Goal: Transaction & Acquisition: Purchase product/service

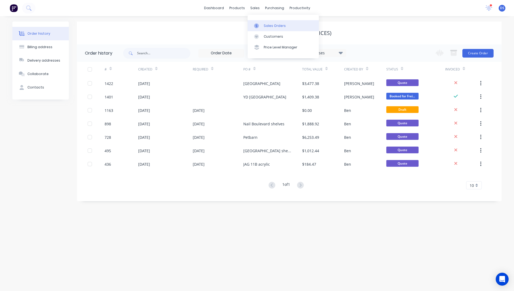
click at [267, 28] on link "Sales Orders" at bounding box center [283, 25] width 71 height 11
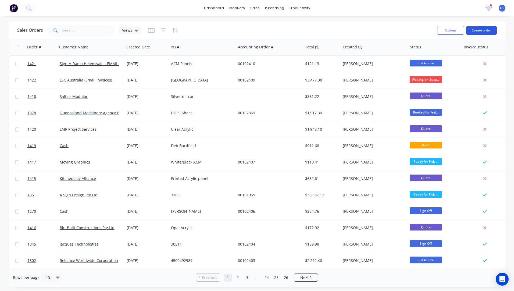
click at [479, 32] on button "Create order" at bounding box center [481, 30] width 31 height 9
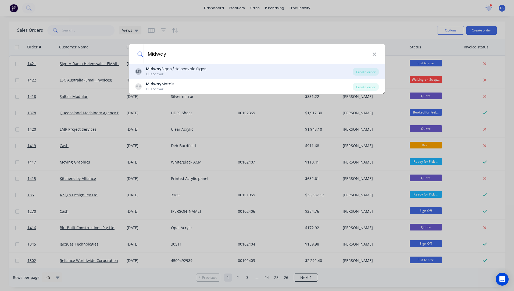
type input "Midway"
click at [184, 66] on div "MS Midway Signs / Helensvale Signs Customer Create order" at bounding box center [257, 71] width 256 height 15
click at [167, 73] on div "Customer" at bounding box center [176, 74] width 60 height 5
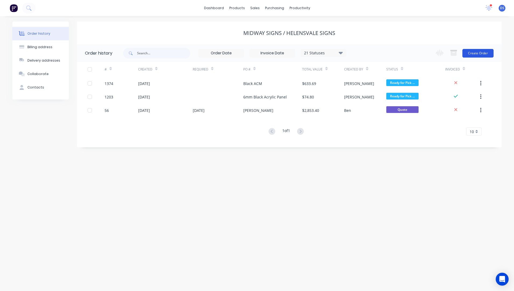
click at [473, 55] on button "Create Order" at bounding box center [477, 53] width 31 height 9
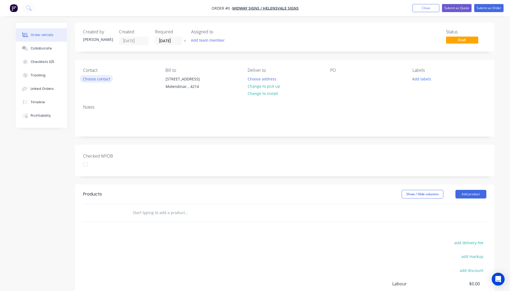
click at [99, 81] on button "Choose contact" at bounding box center [96, 78] width 33 height 7
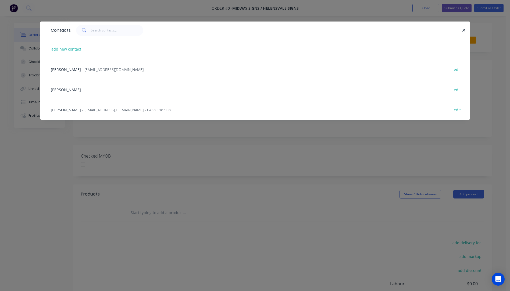
click at [87, 110] on span "- midsigns@bigpond.net.au - 0438 198 508" at bounding box center [126, 109] width 89 height 5
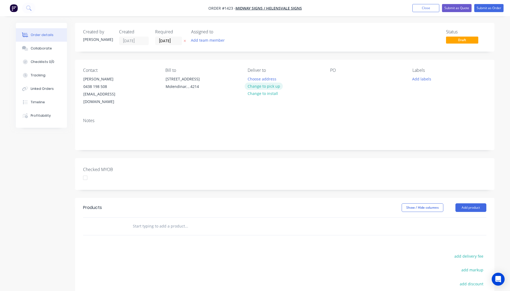
click at [260, 87] on button "Change to pick up" at bounding box center [264, 86] width 38 height 7
click at [333, 82] on div at bounding box center [334, 79] width 9 height 8
click at [422, 81] on button "Add labels" at bounding box center [421, 78] width 25 height 7
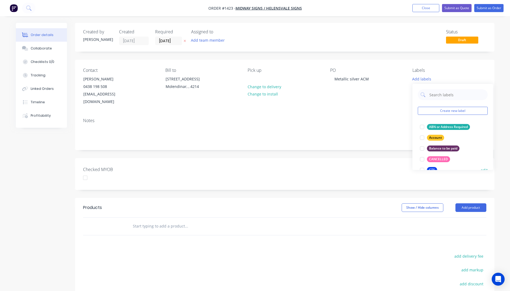
click at [431, 167] on div "CTS" at bounding box center [432, 170] width 10 height 6
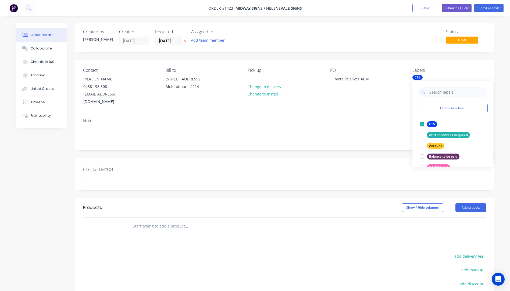
click at [381, 106] on div "Contact Dean Walker 0438 198 508 midsigns@bigpond.net.au Bill to Unit 4, 54 Exp…" at bounding box center [284, 87] width 419 height 54
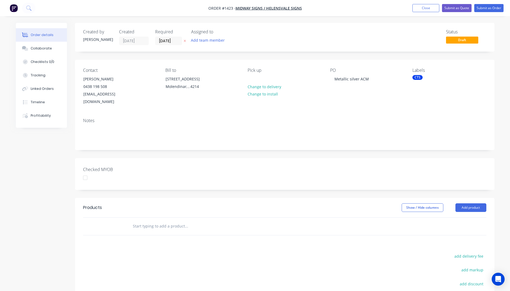
click at [185, 41] on icon at bounding box center [185, 40] width 2 height 3
click at [470, 203] on button "Add product" at bounding box center [470, 207] width 31 height 9
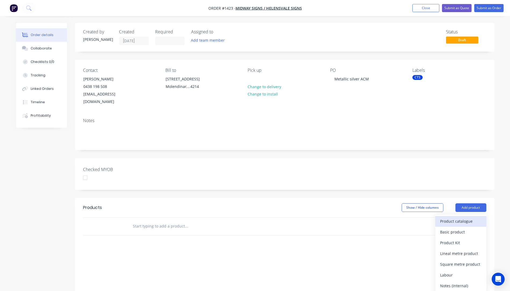
click at [454, 217] on div "Product catalogue" at bounding box center [460, 221] width 41 height 8
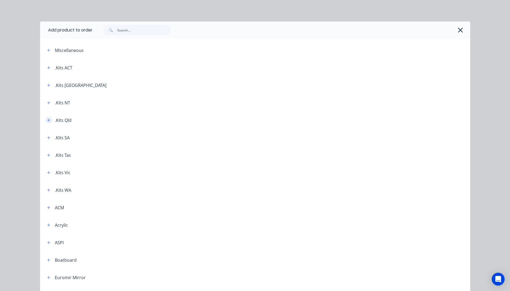
click at [47, 120] on icon "button" at bounding box center [48, 120] width 3 height 3
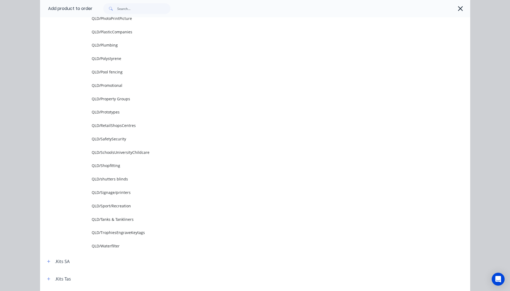
scroll to position [645, 0]
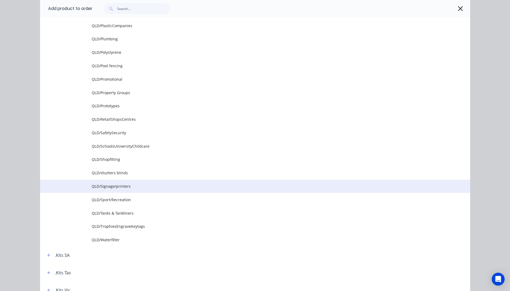
click at [119, 188] on span "QLD/Signage/printers" at bounding box center [243, 186] width 303 height 6
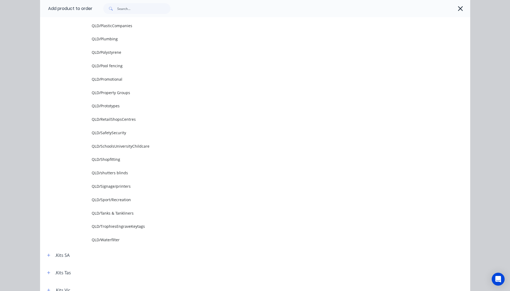
scroll to position [0, 0]
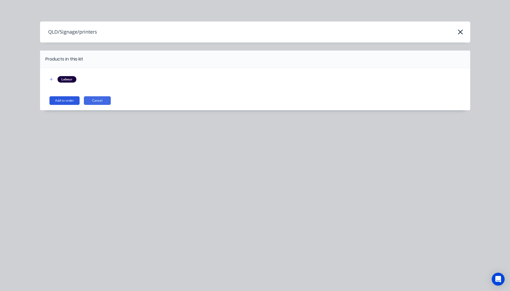
click at [65, 101] on button "Add to order" at bounding box center [64, 100] width 30 height 9
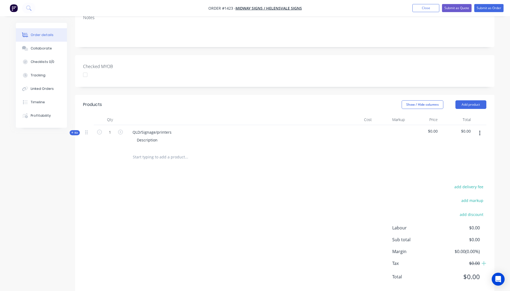
scroll to position [108, 0]
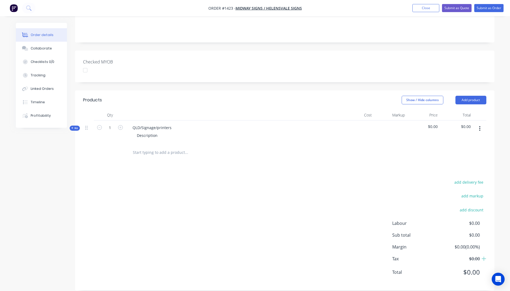
click at [72, 127] on icon at bounding box center [72, 128] width 2 height 3
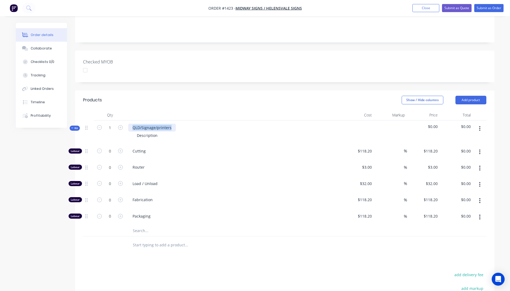
drag, startPoint x: 173, startPoint y: 118, endPoint x: 133, endPoint y: 121, distance: 40.4
click at [133, 124] on div "QLD/Signage/printers" at bounding box center [152, 128] width 48 height 8
drag, startPoint x: 161, startPoint y: 128, endPoint x: 131, endPoint y: 127, distance: 29.6
click at [131, 131] on div "Description" at bounding box center [233, 135] width 211 height 8
click at [120, 125] on icon "button" at bounding box center [120, 127] width 5 height 5
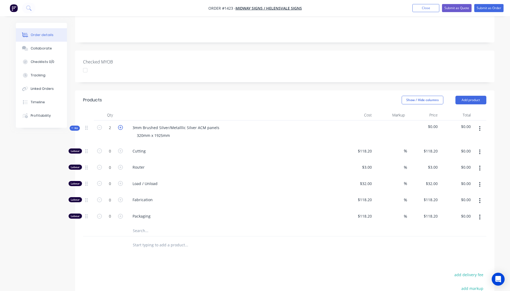
click at [120, 125] on icon "button" at bounding box center [120, 127] width 5 height 5
type input "3"
click at [205, 164] on div "Router" at bounding box center [233, 168] width 215 height 16
click at [138, 225] on input "text" at bounding box center [187, 230] width 108 height 11
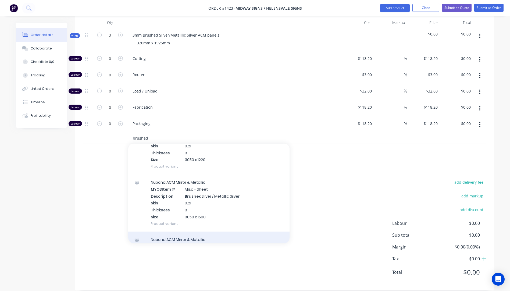
scroll to position [88, 0]
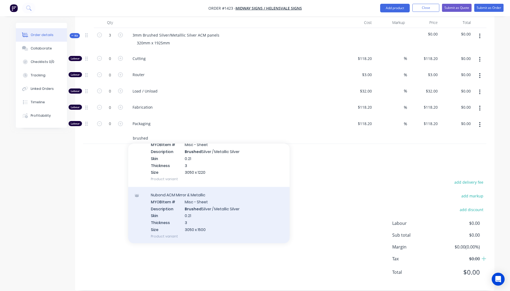
type input "brushed"
click at [194, 201] on div "Nubond ACM Mirror & Metallic MYOB Item # Misc - Sheet Description Brushed Silve…" at bounding box center [208, 215] width 161 height 57
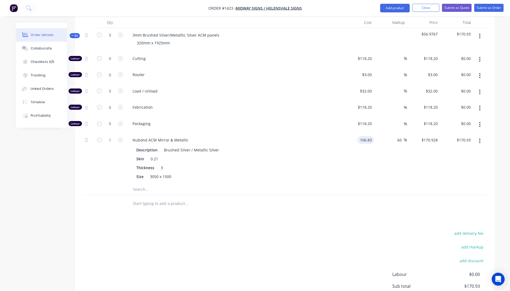
click at [369, 136] on input "106.83" at bounding box center [366, 140] width 15 height 8
click at [339, 144] on div "Nubond ACM Mirror & Metallic Description Brushed Silver / Metallic Silver Skin …" at bounding box center [233, 158] width 215 height 51
type input "$80.38"
type input "$128.608"
type input "$128.61"
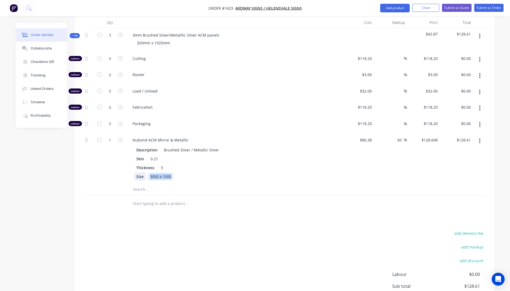
drag, startPoint x: 170, startPoint y: 168, endPoint x: 145, endPoint y: 168, distance: 25.5
click at [145, 173] on div "Size 3050 x 1500" at bounding box center [232, 177] width 197 height 8
click at [145, 173] on div "Size" at bounding box center [140, 177] width 12 height 8
click at [152, 173] on div "3050 x 1500" at bounding box center [161, 177] width 26 height 8
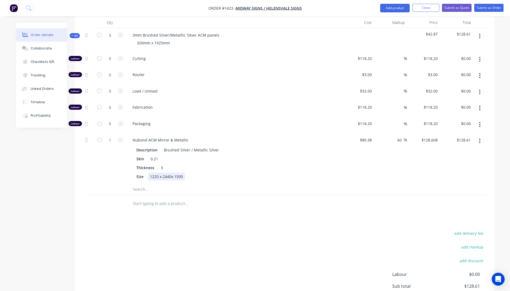
click at [182, 173] on div "1220 x 2440x 1500" at bounding box center [166, 177] width 37 height 8
click at [225, 173] on div "Size 1220 x 2440" at bounding box center [232, 177] width 197 height 8
click at [121, 56] on icon "button" at bounding box center [120, 58] width 5 height 5
type input "1"
type input "$118.20"
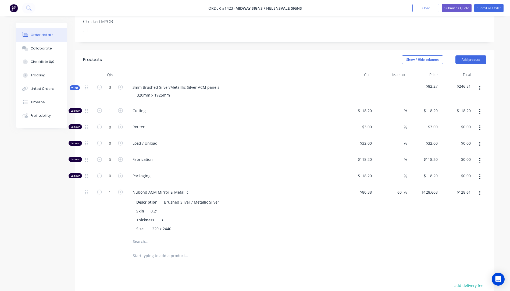
scroll to position [146, 0]
click at [365, 108] on input "118.2" at bounding box center [365, 112] width 17 height 8
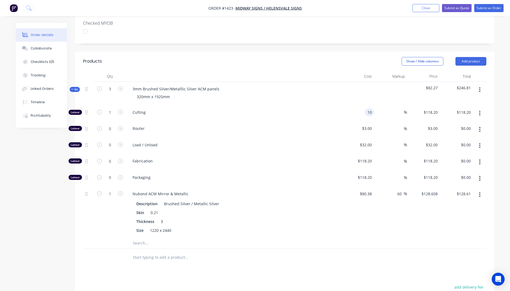
type input "$10.00"
click at [330, 142] on span "Load / Unload" at bounding box center [236, 145] width 206 height 6
click at [448, 9] on button "Submit as Quote" at bounding box center [457, 8] width 30 height 8
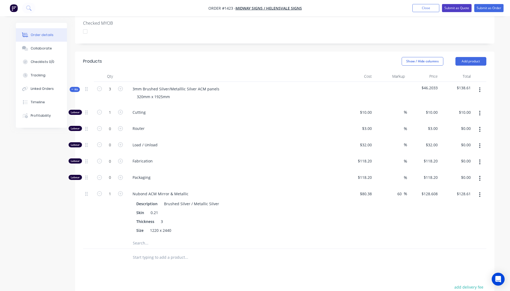
scroll to position [0, 0]
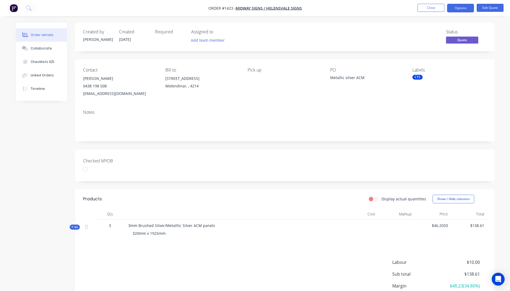
click at [448, 9] on button "Options" at bounding box center [460, 8] width 27 height 9
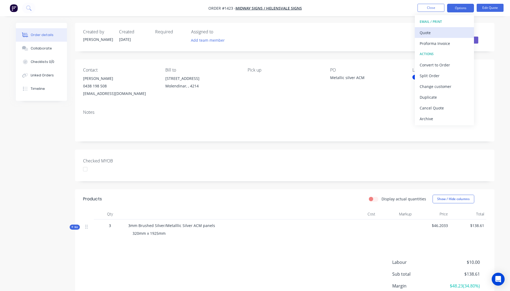
click at [423, 34] on div "Quote" at bounding box center [444, 33] width 49 height 8
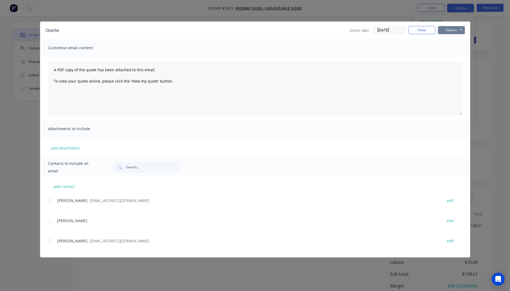
click at [446, 31] on button "Options" at bounding box center [451, 30] width 27 height 8
click at [448, 42] on button "Preview" at bounding box center [455, 39] width 34 height 9
click at [419, 32] on button "Close" at bounding box center [421, 30] width 27 height 8
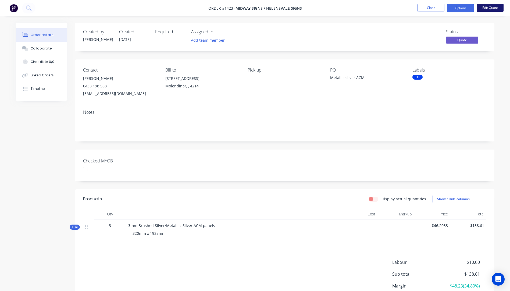
click at [484, 8] on button "Edit Quote" at bounding box center [490, 8] width 27 height 8
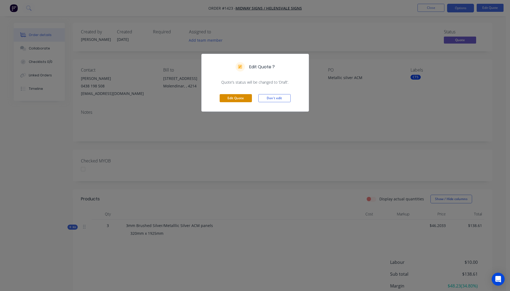
click at [243, 100] on button "Edit Quote" at bounding box center [236, 98] width 32 height 8
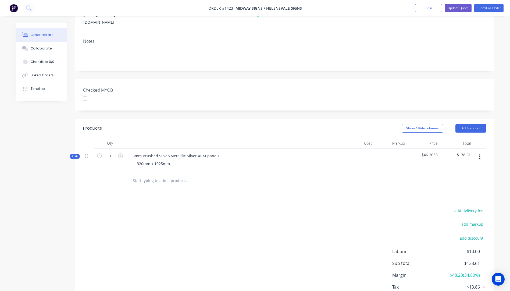
scroll to position [81, 0]
click at [72, 153] on icon at bounding box center [72, 154] width 2 height 3
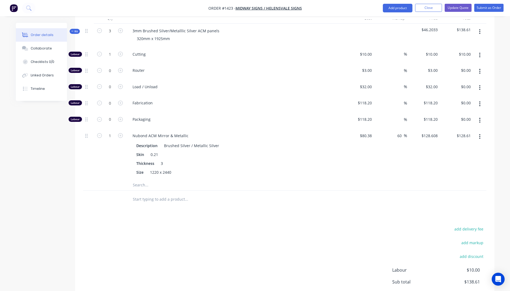
scroll to position [215, 0]
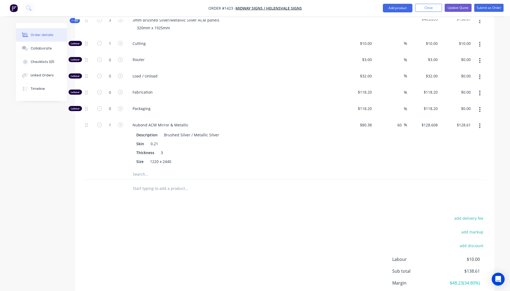
click at [141, 169] on input "text" at bounding box center [187, 174] width 108 height 11
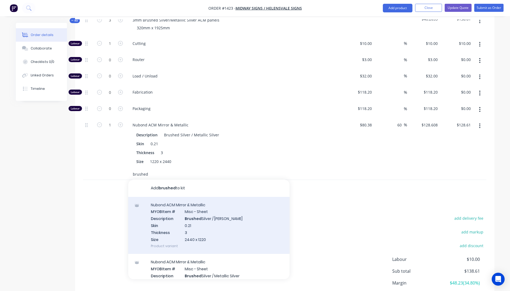
type input "brushed"
click at [209, 212] on div "Nubond ACM Mirror & Metallic MYOB Item # Misc - Sheet Description Brushed Silve…" at bounding box center [208, 225] width 161 height 57
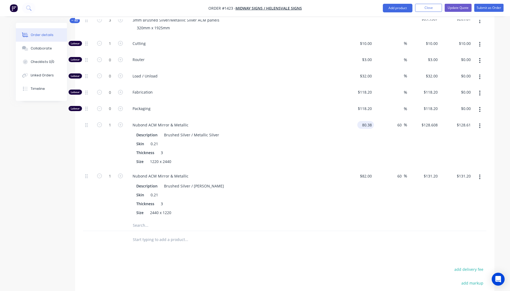
click at [368, 121] on input "80.38" at bounding box center [366, 125] width 15 height 8
type input "$82.00"
type input "$131.20"
click at [303, 149] on div "Thickness 3" at bounding box center [232, 153] width 197 height 8
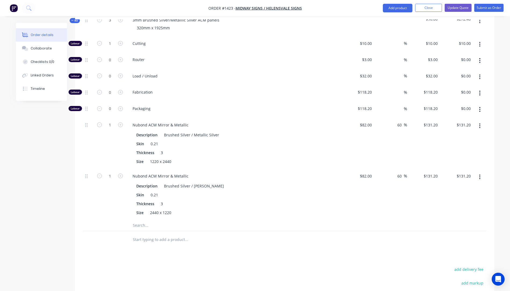
click at [480, 174] on icon "button" at bounding box center [479, 176] width 1 height 5
click at [445, 209] on div "Delete" at bounding box center [460, 213] width 41 height 8
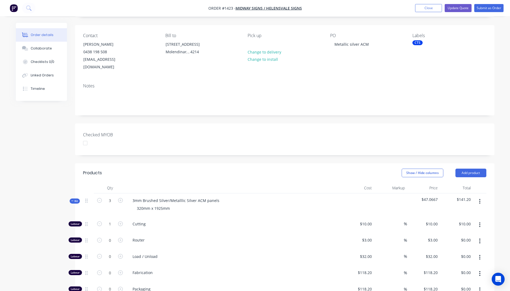
scroll to position [27, 0]
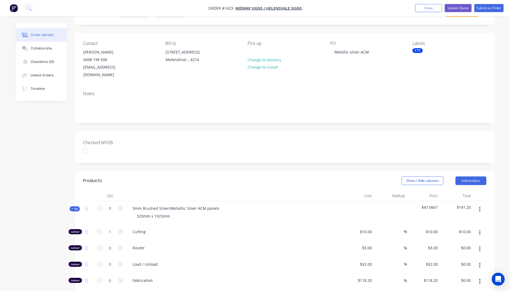
click at [416, 51] on div "CTS" at bounding box center [417, 50] width 10 height 5
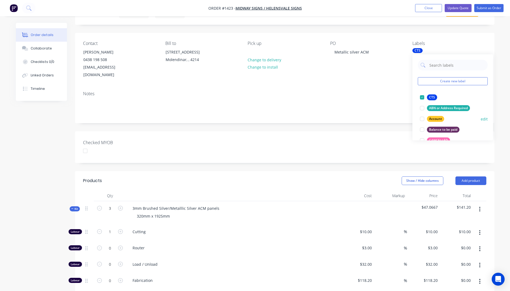
click at [436, 121] on div "Account" at bounding box center [435, 119] width 17 height 6
click at [386, 77] on div "Contact Dean Walker 0438 198 508 midsigns@bigpond.net.au Bill to Unit 4, 54 Exp…" at bounding box center [284, 60] width 419 height 54
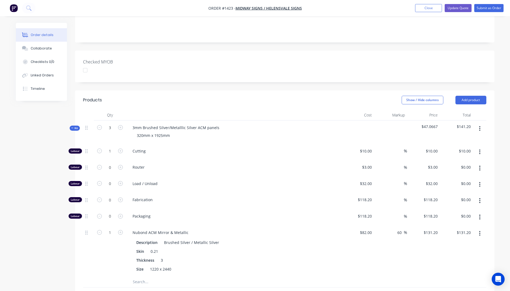
scroll to position [134, 0]
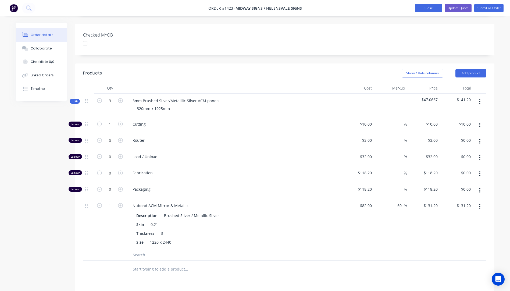
click at [428, 8] on button "Close" at bounding box center [428, 8] width 27 height 8
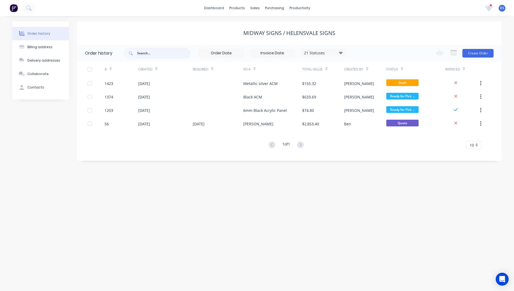
click at [153, 55] on input "text" at bounding box center [163, 53] width 53 height 11
type input "1204"
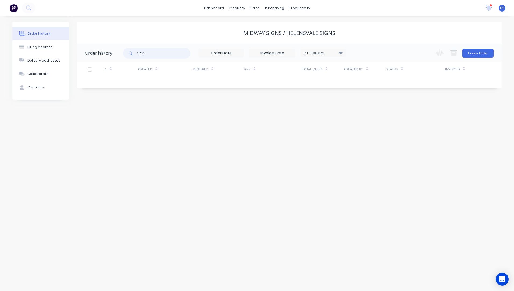
drag, startPoint x: 156, startPoint y: 55, endPoint x: 222, endPoint y: 30, distance: 70.8
click at [115, 55] on header "Order history 1204 21 Statuses Invoice Status Invoiced Not Invoiced Partial Ord…" at bounding box center [289, 52] width 425 height 17
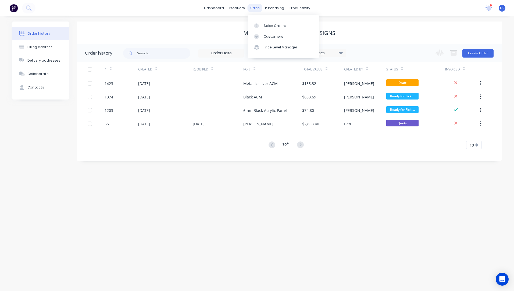
click at [253, 10] on div "sales" at bounding box center [255, 8] width 15 height 8
click at [269, 28] on div "Sales Orders" at bounding box center [275, 25] width 22 height 5
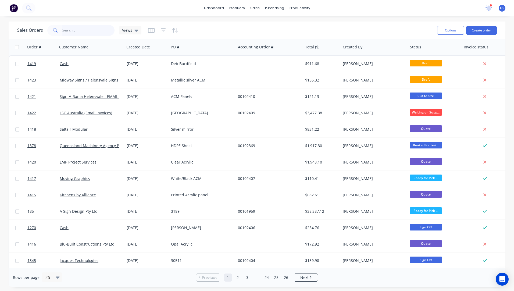
click at [86, 33] on input "text" at bounding box center [88, 30] width 52 height 11
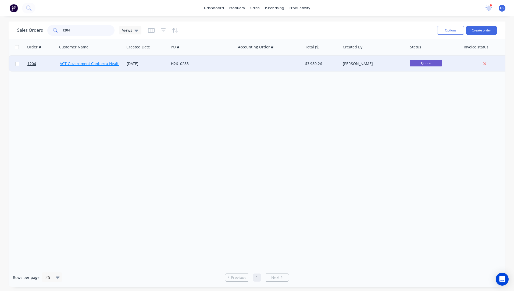
type input "1204"
click at [81, 66] on link "ACT Government Canberra Health Services" at bounding box center [98, 63] width 77 height 5
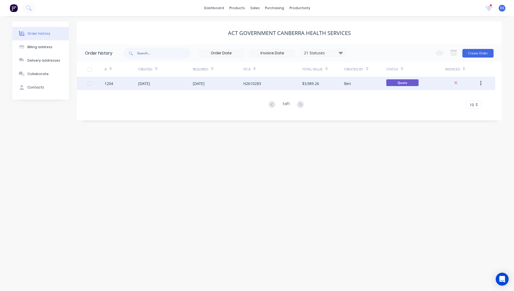
click at [150, 86] on div "[DATE]" at bounding box center [144, 84] width 12 height 6
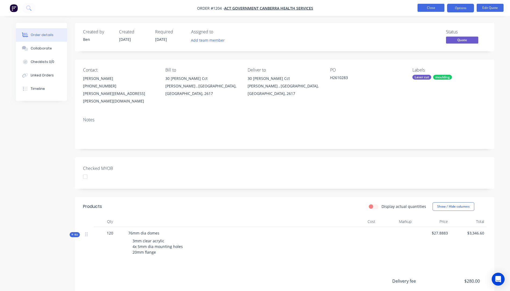
click at [427, 10] on button "Close" at bounding box center [430, 8] width 27 height 8
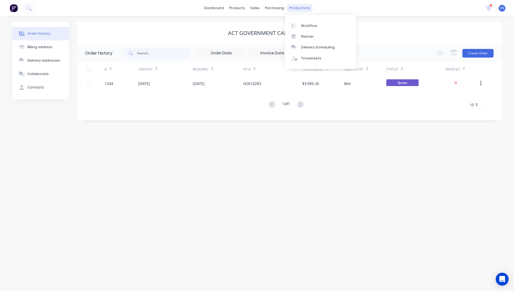
click at [294, 9] on div "productivity" at bounding box center [300, 8] width 26 height 8
click at [306, 26] on div "Workflow" at bounding box center [309, 25] width 16 height 5
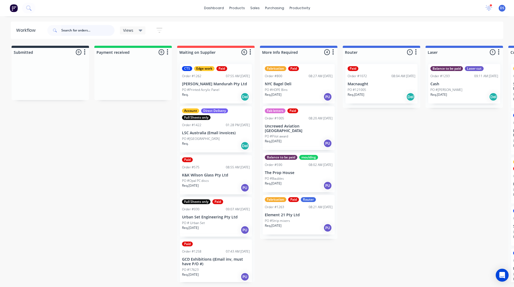
click at [76, 30] on input "text" at bounding box center [87, 30] width 53 height 11
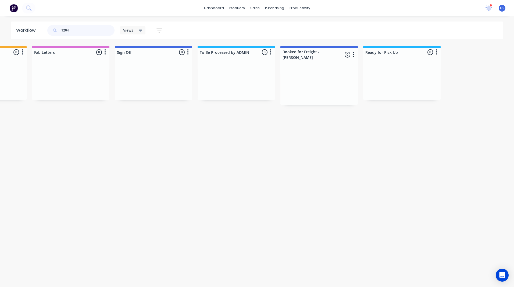
scroll to position [0, 772]
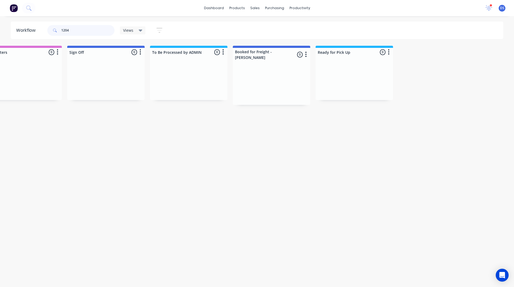
type input "1204"
click at [270, 28] on div "Sales Orders" at bounding box center [275, 25] width 22 height 5
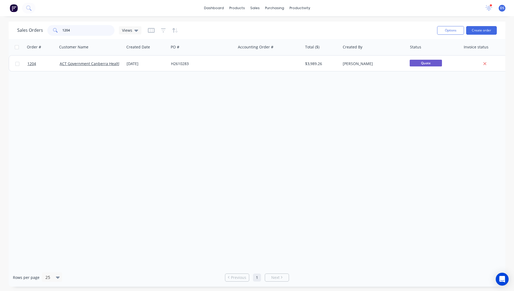
drag, startPoint x: 67, startPoint y: 29, endPoint x: 48, endPoint y: 31, distance: 18.9
click at [48, 31] on div "1204" at bounding box center [80, 30] width 67 height 11
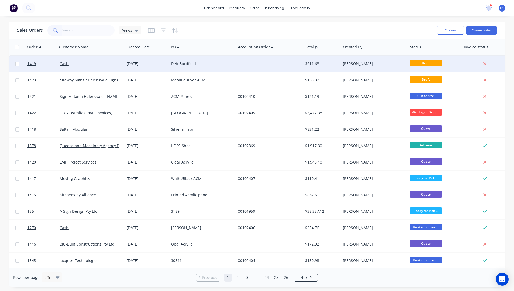
click at [176, 64] on div "Deb Burdfield" at bounding box center [201, 63] width 60 height 5
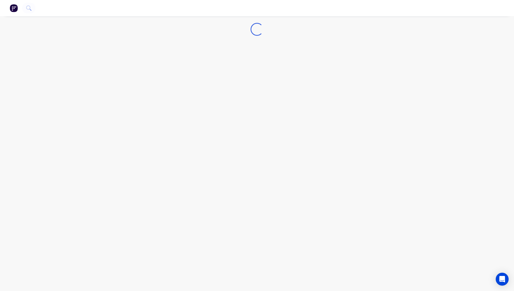
click at [176, 64] on div "Loading..." at bounding box center [257, 145] width 514 height 291
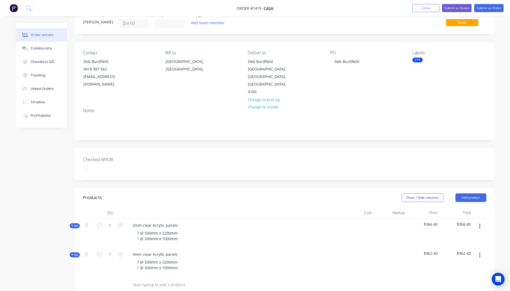
scroll to position [27, 0]
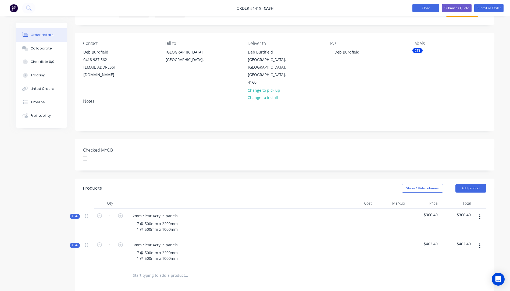
click at [426, 9] on button "Close" at bounding box center [425, 8] width 27 height 8
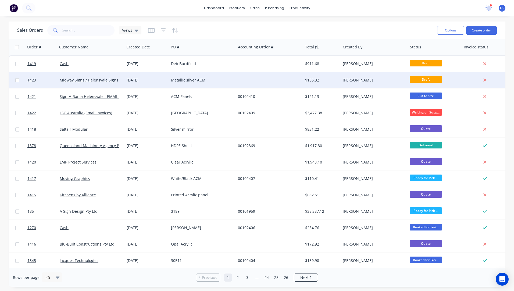
click at [195, 79] on div "Metallic silver ACM" at bounding box center [201, 79] width 60 height 5
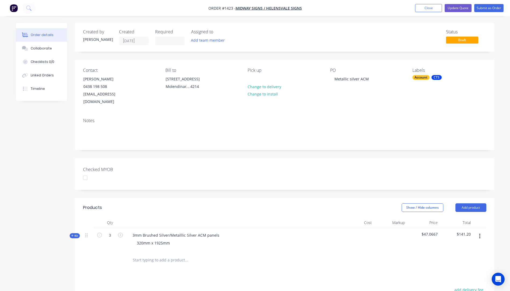
scroll to position [27, 0]
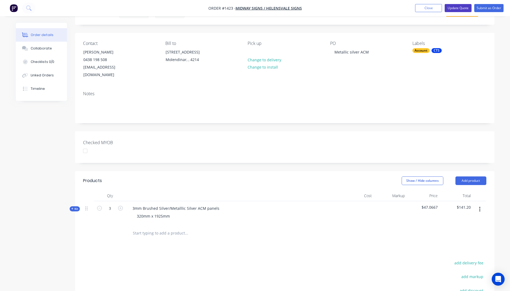
click at [450, 9] on button "Update Quote" at bounding box center [458, 8] width 27 height 8
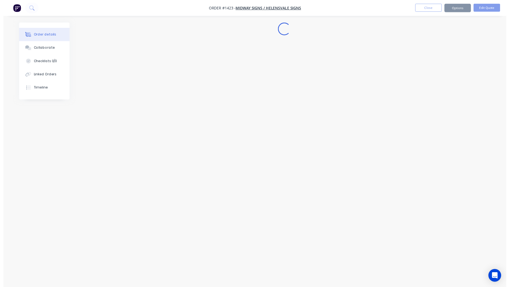
scroll to position [0, 0]
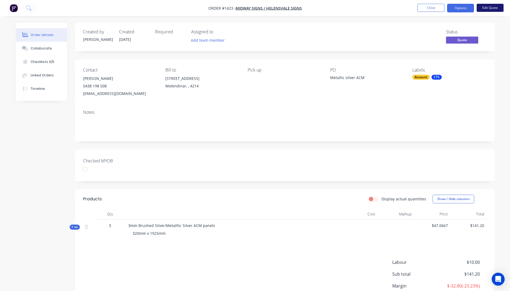
click at [487, 6] on button "Edit Quote" at bounding box center [490, 8] width 27 height 8
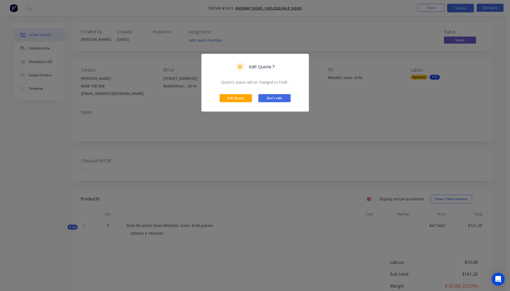
click at [274, 99] on button "Don't edit" at bounding box center [274, 98] width 32 height 8
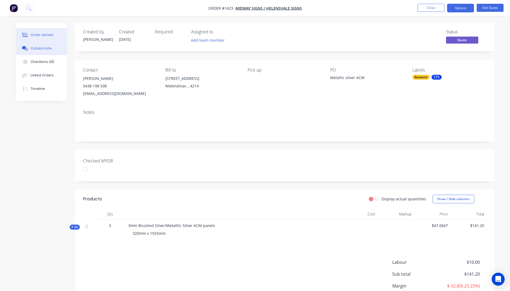
click at [39, 51] on button "Collaborate" at bounding box center [41, 48] width 51 height 13
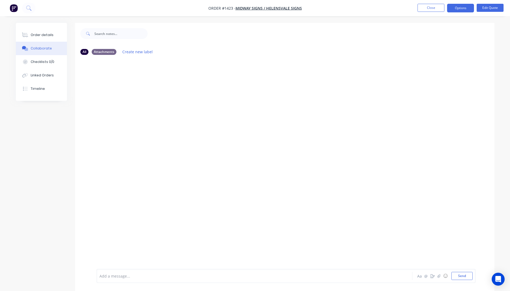
click at [116, 281] on div "Add a message... Aa @ ☺ Send" at bounding box center [285, 276] width 379 height 14
click at [119, 276] on div at bounding box center [240, 276] width 280 height 6
click at [142, 276] on span "Can yo make this an order please" at bounding box center [172, 275] width 60 height 5
click at [197, 274] on div "@Kimberley Can you make this an order please" at bounding box center [240, 276] width 280 height 6
drag, startPoint x: 446, startPoint y: 277, endPoint x: 455, endPoint y: 263, distance: 16.8
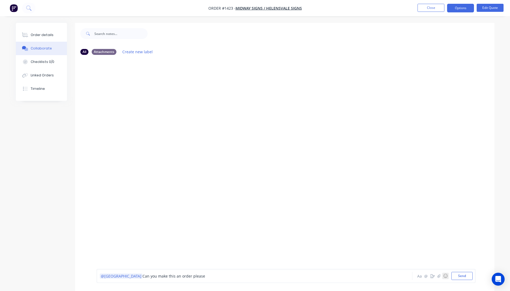
click at [446, 277] on button "☺" at bounding box center [445, 276] width 6 height 6
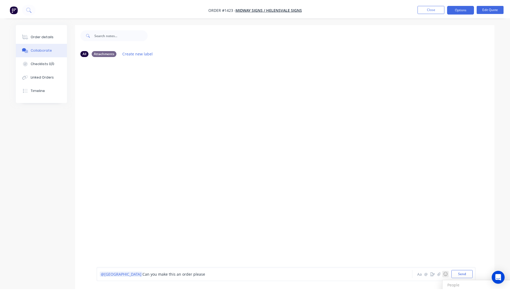
scroll to position [8, 0]
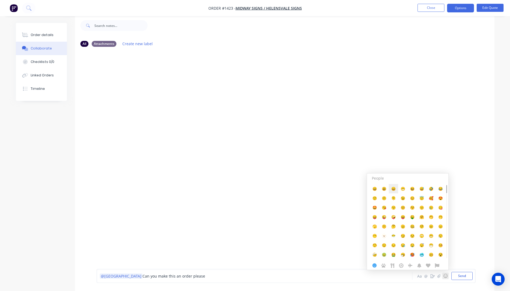
click at [394, 189] on span "😄" at bounding box center [393, 188] width 5 height 5
click at [375, 199] on span "🙂" at bounding box center [374, 197] width 5 height 5
click at [381, 141] on div at bounding box center [284, 156] width 419 height 210
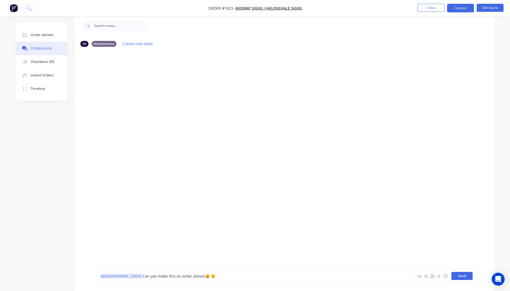
click at [459, 278] on button "Send" at bounding box center [461, 276] width 21 height 8
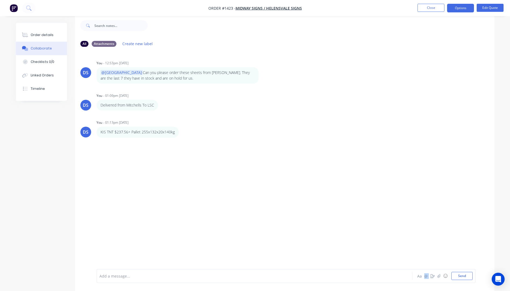
drag, startPoint x: 421, startPoint y: 285, endPoint x: 412, endPoint y: 285, distance: 9.4
click at [412, 285] on div "Add a message... Aa @ ☺ Send" at bounding box center [284, 276] width 419 height 30
click at [244, 162] on div "DS You - 12:53pm 08/09/25 @Kimberley Can you please order these sheets from Mit…" at bounding box center [284, 156] width 419 height 210
click at [236, 130] on div "KIS TNT $237.56+ Pallet 255x132x20x140kg Labels Edit Delete" at bounding box center [180, 132] width 168 height 11
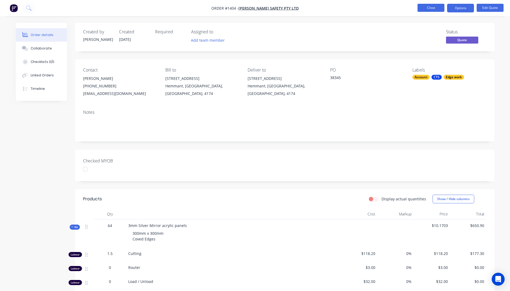
click at [438, 9] on button "Close" at bounding box center [430, 8] width 27 height 8
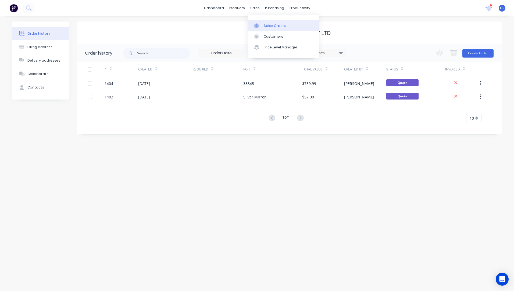
click at [268, 27] on div "Sales Orders" at bounding box center [275, 25] width 22 height 5
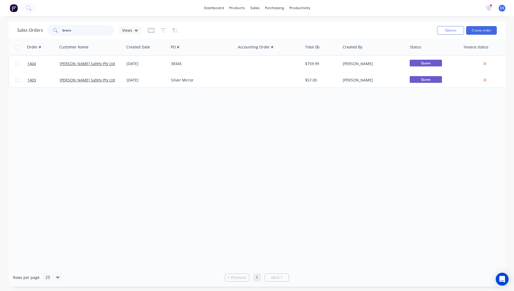
drag, startPoint x: 85, startPoint y: 29, endPoint x: 24, endPoint y: 30, distance: 60.8
click at [24, 30] on div "Sales Orders brons Views" at bounding box center [79, 30] width 124 height 11
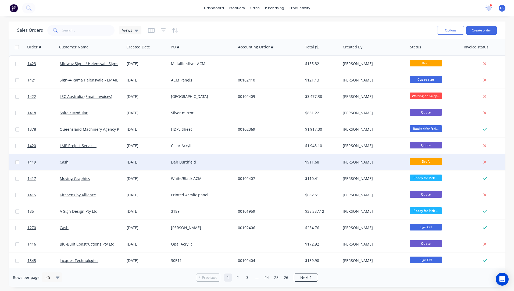
click at [182, 167] on div "Deb Burdfield" at bounding box center [202, 162] width 67 height 16
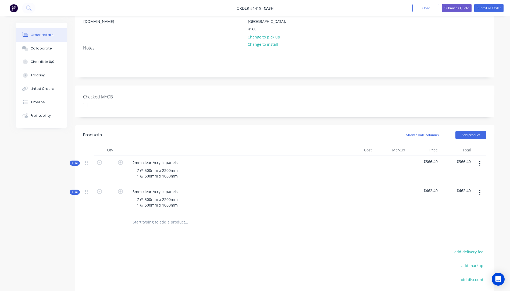
scroll to position [81, 0]
click at [72, 190] on icon at bounding box center [72, 191] width 2 height 3
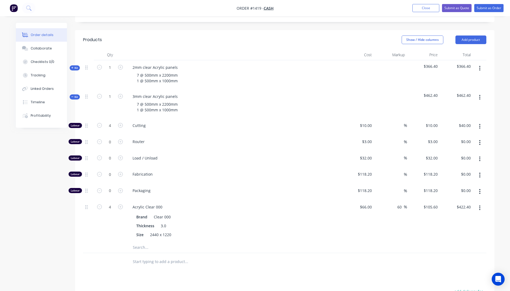
scroll to position [188, 0]
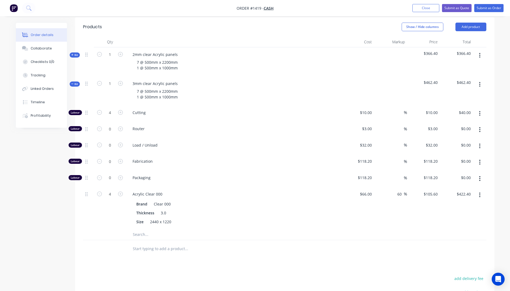
click at [140, 229] on input "text" at bounding box center [187, 234] width 108 height 11
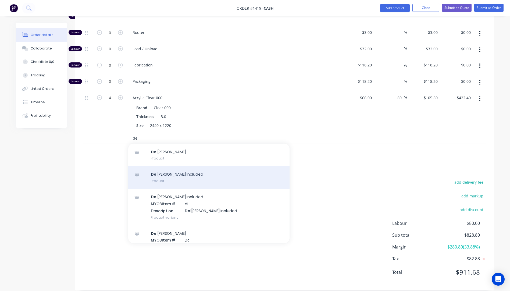
scroll to position [35, 0]
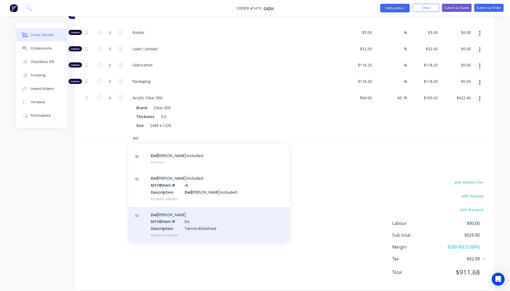
type input "del"
click at [188, 220] on div "Del [PERSON_NAME] MYOB Item # Dc Description Terms Attached Product variant" at bounding box center [208, 225] width 161 height 36
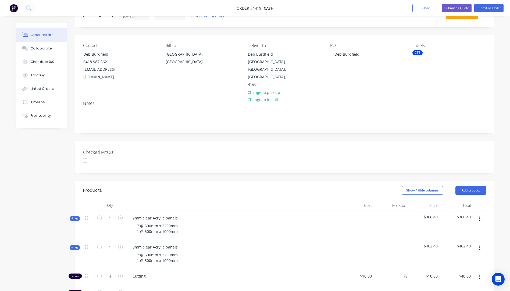
scroll to position [0, 0]
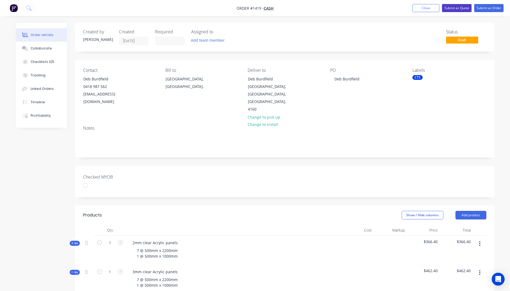
click at [452, 8] on button "Submit as Quote" at bounding box center [457, 8] width 30 height 8
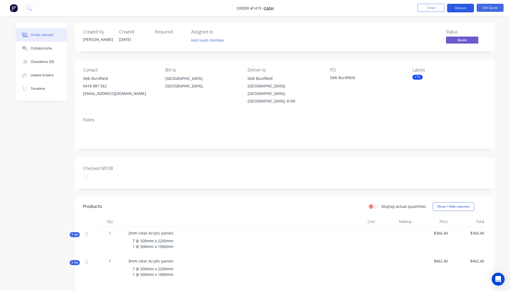
click at [457, 8] on button "Options" at bounding box center [460, 8] width 27 height 9
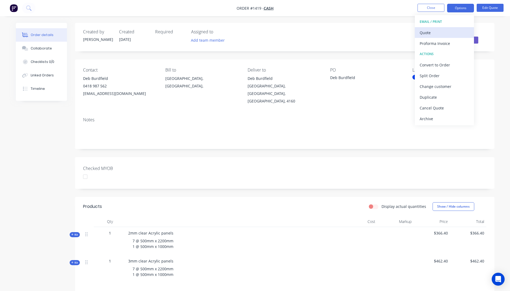
click at [430, 34] on div "Quote" at bounding box center [444, 33] width 49 height 8
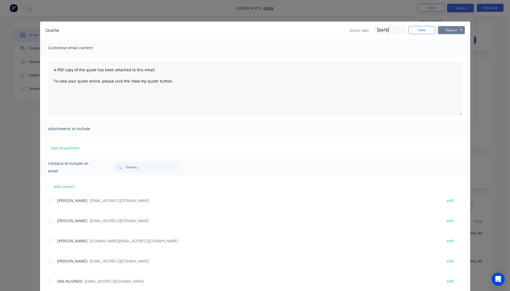
click at [448, 29] on button "Options" at bounding box center [451, 30] width 27 height 8
click at [447, 39] on button "Preview" at bounding box center [455, 39] width 34 height 9
click at [49, 281] on div at bounding box center [50, 281] width 11 height 11
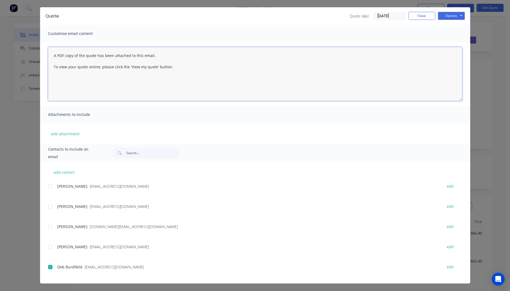
click at [49, 55] on textarea "A PDF copy of the quote has been attached to this email. To view your quote onl…" at bounding box center [255, 74] width 414 height 54
paste textarea "Hi, Please contact us if you have any questions. Regards, [PERSON_NAME] [EMAIL_…"
click at [75, 92] on textarea "Hi, Please contact us if you have any questions. Regards, [PERSON_NAME] [EMAIL_…" at bounding box center [255, 74] width 414 height 54
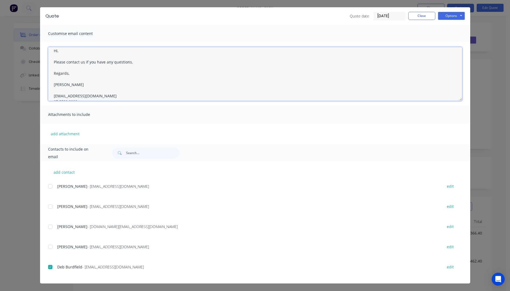
scroll to position [0, 0]
click at [59, 55] on textarea "Hi, Please contact us if you have any questions. Regards, [PERSON_NAME] [EMAIL_…" at bounding box center [255, 74] width 414 height 54
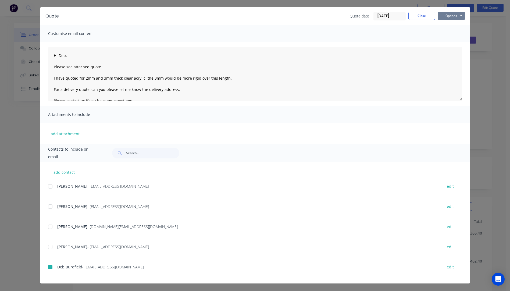
click at [445, 17] on button "Options" at bounding box center [451, 16] width 27 height 8
click at [450, 44] on button "Email" at bounding box center [455, 43] width 34 height 9
type textarea "A PDF copy of the quote has been attached to this email. To view your quote onl…"
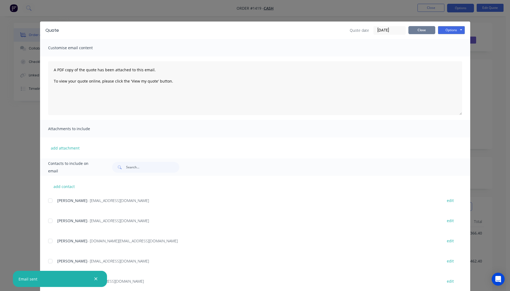
click at [422, 28] on button "Close" at bounding box center [421, 30] width 27 height 8
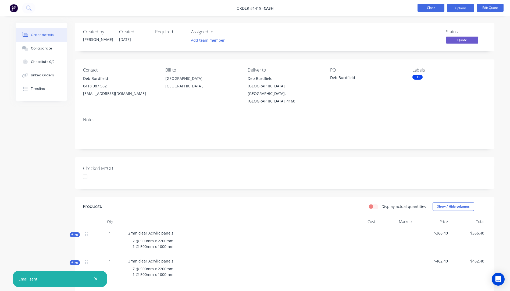
click at [430, 9] on button "Close" at bounding box center [430, 8] width 27 height 8
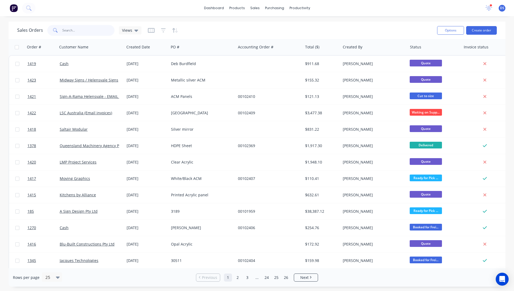
click at [74, 31] on input "text" at bounding box center [88, 30] width 52 height 11
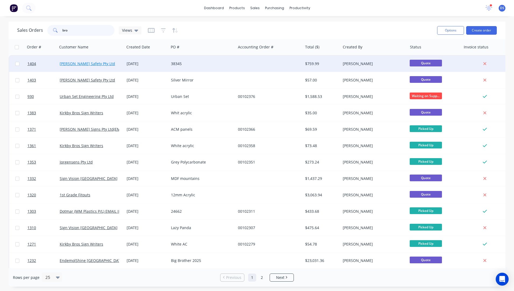
type input "bro"
click at [74, 65] on link "[PERSON_NAME] Safety Pty Ltd" at bounding box center [87, 63] width 55 height 5
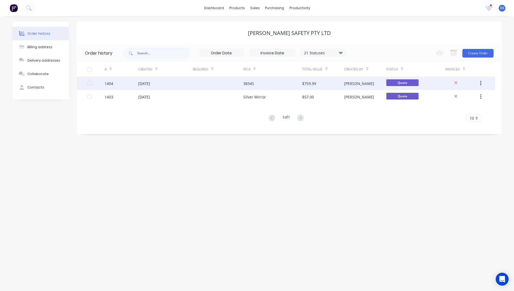
click at [150, 84] on div "[DATE]" at bounding box center [144, 84] width 12 height 6
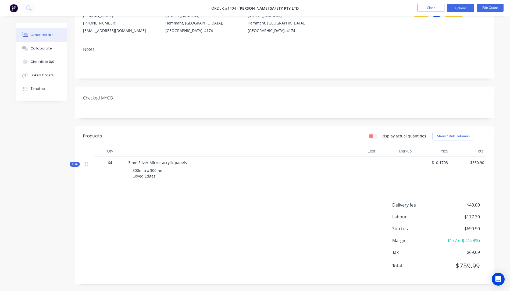
scroll to position [64, 0]
click at [431, 8] on button "Close" at bounding box center [430, 8] width 27 height 8
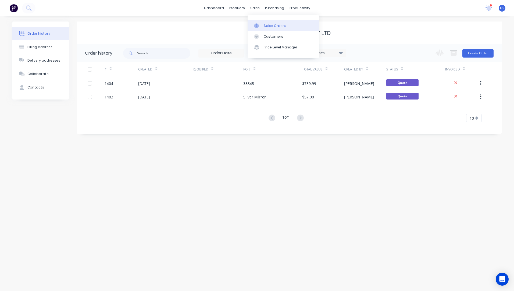
click at [268, 27] on div "Sales Orders" at bounding box center [275, 25] width 22 height 5
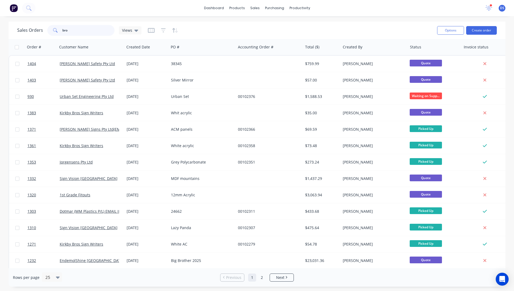
drag, startPoint x: 89, startPoint y: 32, endPoint x: 58, endPoint y: 33, distance: 30.4
click at [58, 33] on div "bro" at bounding box center [80, 30] width 67 height 11
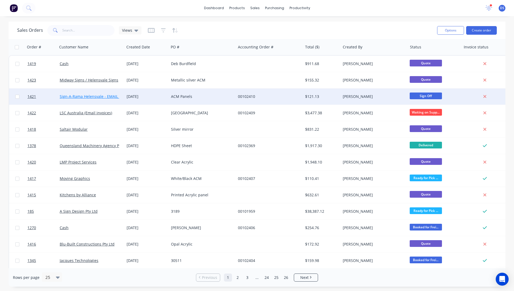
click at [92, 98] on link "Sign-A-Rama Helensvale - EMAIL INVOICES" at bounding box center [98, 96] width 76 height 5
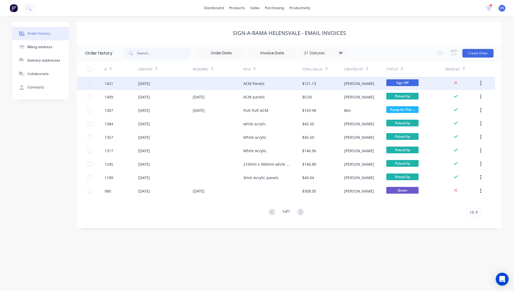
click at [251, 83] on div "ACM Panels" at bounding box center [253, 84] width 21 height 6
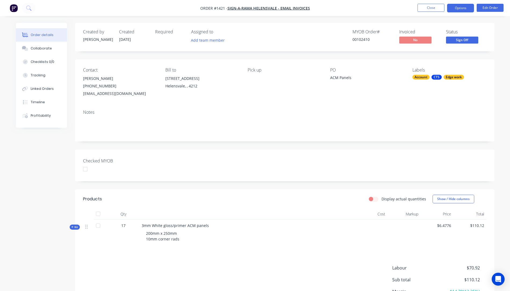
click at [460, 9] on button "Options" at bounding box center [460, 8] width 27 height 9
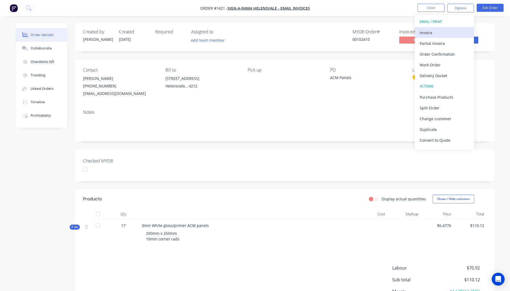
click at [425, 35] on div "Invoice" at bounding box center [444, 33] width 49 height 8
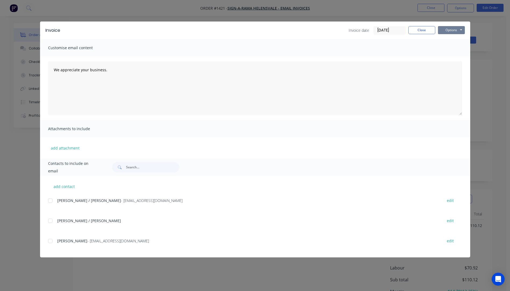
click at [446, 31] on button "Options" at bounding box center [451, 30] width 27 height 8
click at [449, 42] on button "Preview" at bounding box center [455, 39] width 34 height 9
click at [450, 30] on button "Options" at bounding box center [451, 30] width 27 height 8
click at [50, 241] on div at bounding box center [50, 240] width 11 height 11
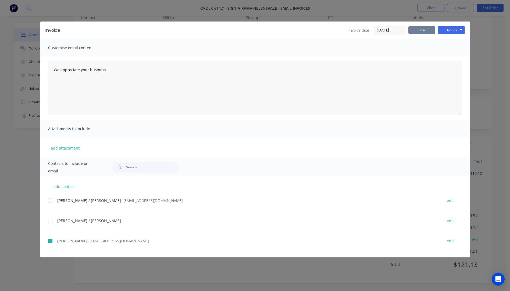
click at [427, 30] on button "Close" at bounding box center [421, 30] width 27 height 8
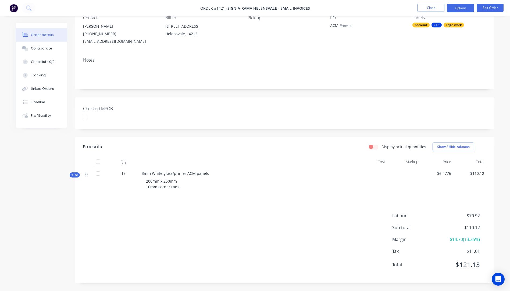
click at [453, 10] on button "Options" at bounding box center [460, 8] width 27 height 9
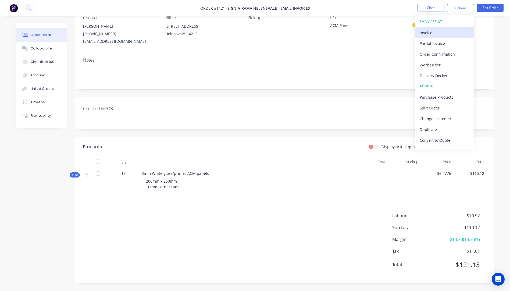
click at [431, 36] on div "Invoice" at bounding box center [444, 33] width 49 height 8
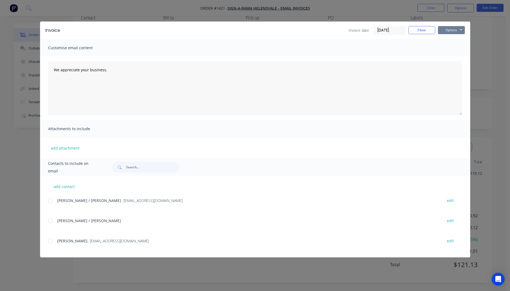
click at [445, 32] on button "Options" at bounding box center [451, 30] width 27 height 8
click at [423, 33] on button "Close" at bounding box center [421, 30] width 27 height 8
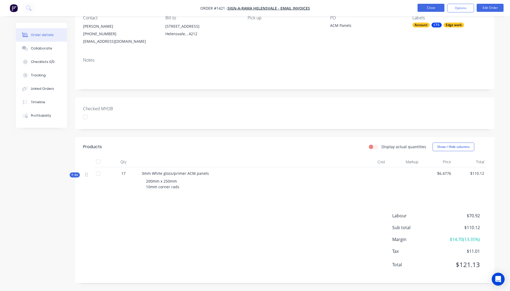
click at [434, 11] on button "Close" at bounding box center [430, 8] width 27 height 8
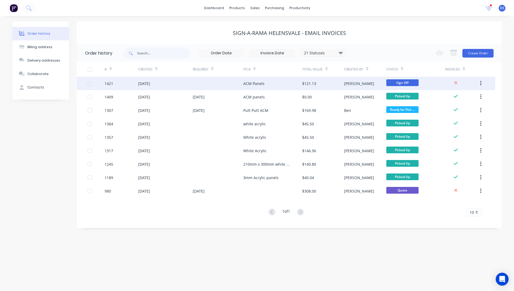
click at [251, 85] on div "ACM Panels" at bounding box center [253, 84] width 21 height 6
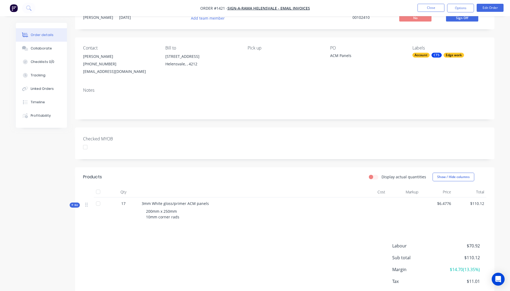
scroll to position [52, 0]
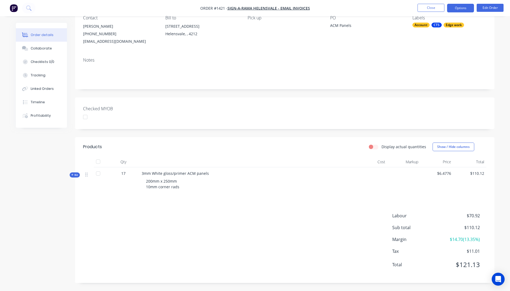
click at [455, 8] on button "Options" at bounding box center [460, 8] width 27 height 9
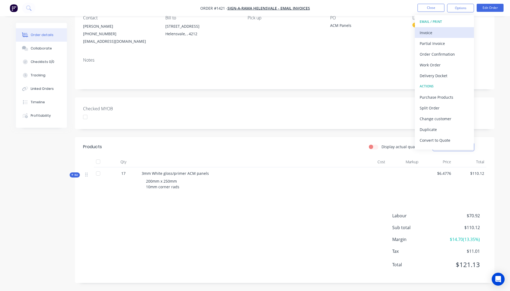
click at [426, 33] on div "Invoice" at bounding box center [444, 33] width 49 height 8
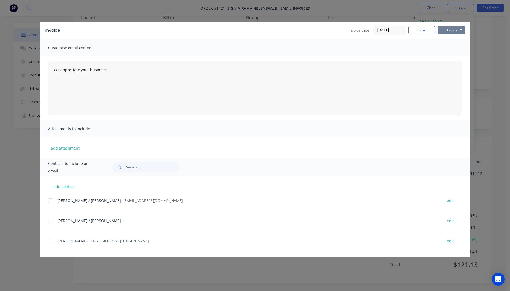
click at [447, 27] on button "Options" at bounding box center [451, 30] width 27 height 8
click at [449, 41] on button "Preview" at bounding box center [455, 39] width 34 height 9
click at [425, 31] on button "Close" at bounding box center [421, 30] width 27 height 8
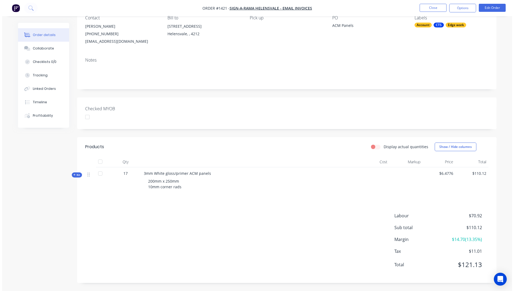
scroll to position [0, 0]
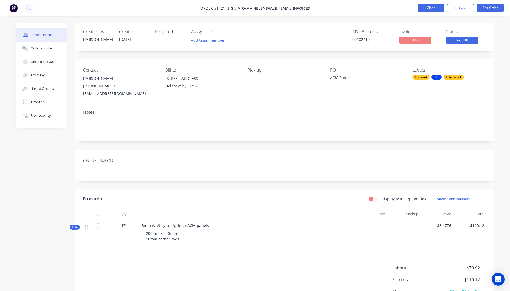
click at [431, 9] on button "Close" at bounding box center [430, 8] width 27 height 8
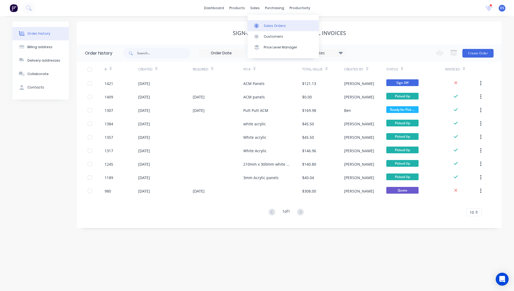
click at [265, 29] on link "Sales Orders" at bounding box center [283, 25] width 71 height 11
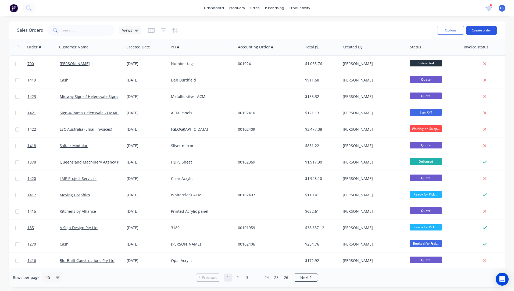
click at [480, 33] on button "Create order" at bounding box center [481, 30] width 31 height 9
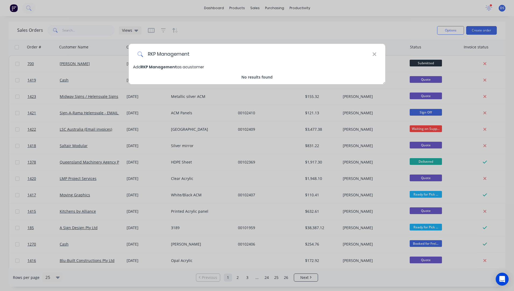
click at [159, 52] on input "RKP Management" at bounding box center [257, 54] width 229 height 20
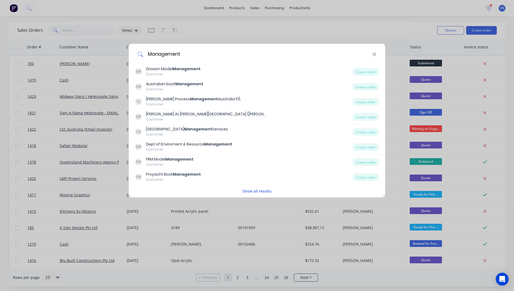
type input "Management"
click at [260, 192] on button "Show all results" at bounding box center [257, 191] width 32 height 6
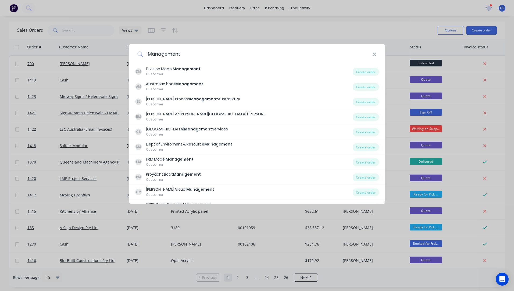
drag, startPoint x: 374, startPoint y: 55, endPoint x: 373, endPoint y: 57, distance: 2.9
click at [374, 55] on icon at bounding box center [374, 54] width 4 height 6
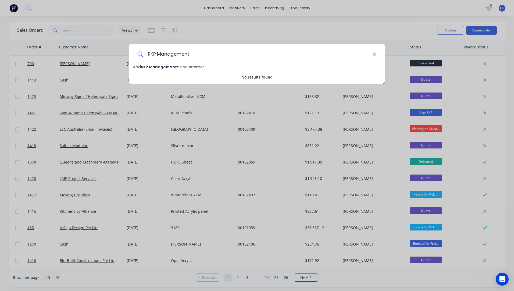
type input "RKP Management"
click at [150, 67] on span "RKP Management" at bounding box center [159, 66] width 36 height 5
select select "AU"
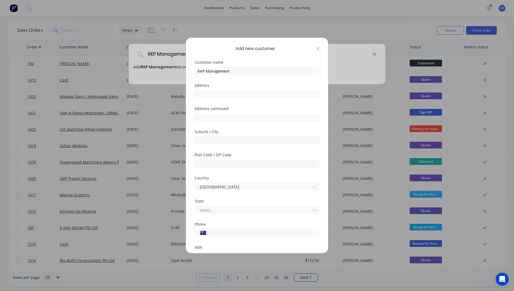
click at [316, 51] on icon at bounding box center [317, 49] width 3 height 4
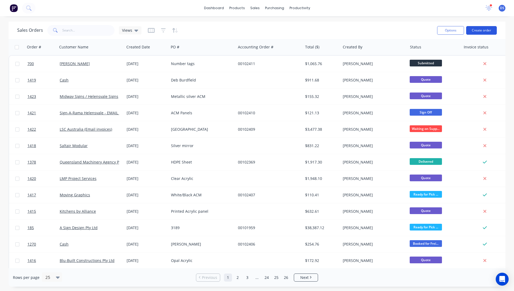
click at [484, 31] on button "Create order" at bounding box center [481, 30] width 31 height 9
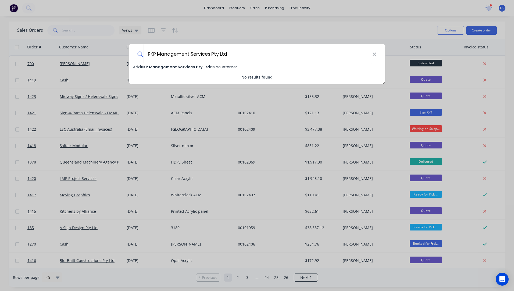
type input "RKP Management Services Pty Ltd"
click at [174, 67] on span "RKP Management Services Pty Ltd" at bounding box center [175, 66] width 69 height 5
select select "AU"
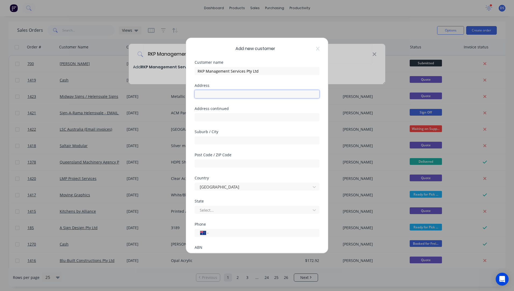
click at [210, 95] on input "text" at bounding box center [257, 94] width 125 height 8
paste input "P.O. [STREET_ADDRESS]"
type input "P.O. [STREET_ADDRESS]"
click at [221, 142] on input "text" at bounding box center [257, 140] width 125 height 8
type input "Gumdale"
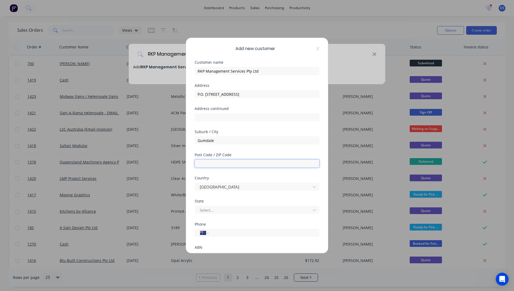
click at [210, 165] on input "text" at bounding box center [257, 163] width 125 height 8
type input "4154"
drag, startPoint x: 255, startPoint y: 94, endPoint x: 223, endPoint y: 94, distance: 32.0
click at [223, 94] on input "P.O. [STREET_ADDRESS]" at bounding box center [257, 94] width 125 height 8
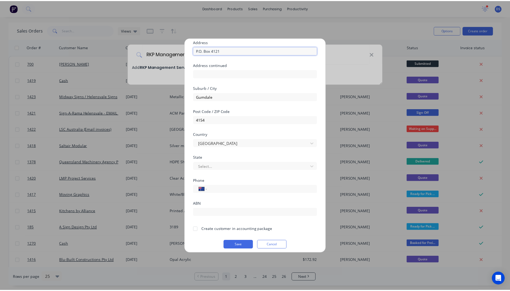
scroll to position [47, 0]
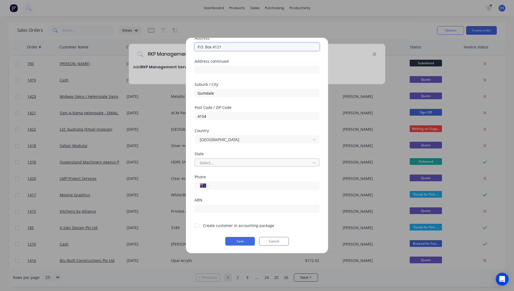
type input "P.O. Box 4121"
click at [226, 162] on div at bounding box center [253, 162] width 109 height 7
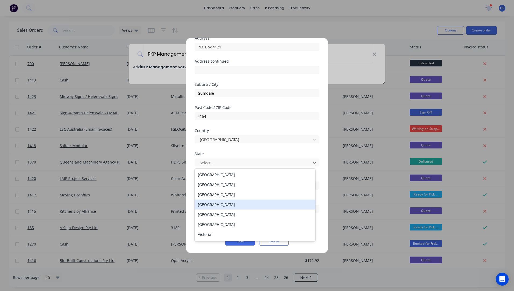
click at [218, 203] on div "[GEOGRAPHIC_DATA]" at bounding box center [255, 204] width 121 height 10
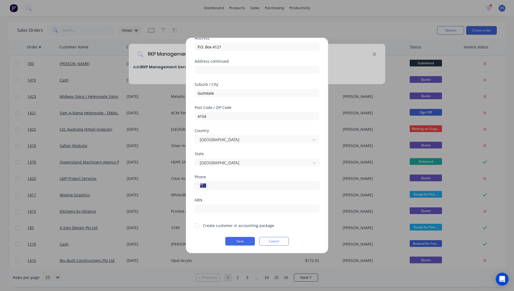
click at [219, 187] on input "tel" at bounding box center [262, 186] width 101 height 6
type input "0418 576 380"
click at [196, 228] on div at bounding box center [196, 225] width 11 height 11
click at [236, 243] on button "Save" at bounding box center [240, 241] width 30 height 9
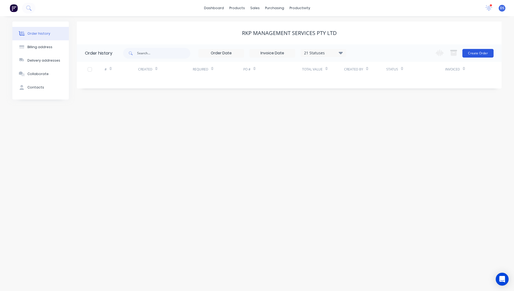
click at [476, 56] on button "Create Order" at bounding box center [477, 53] width 31 height 9
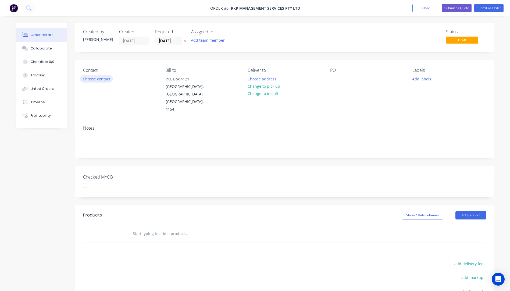
click at [99, 80] on button "Choose contact" at bounding box center [96, 78] width 33 height 7
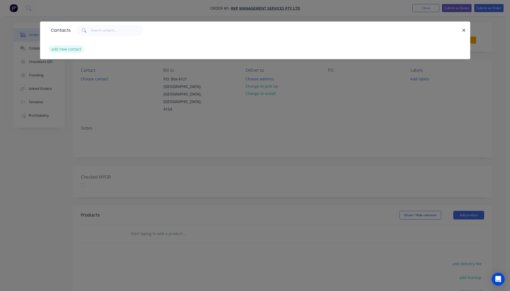
click at [60, 50] on button "add new contact" at bounding box center [66, 48] width 35 height 7
select select "AU"
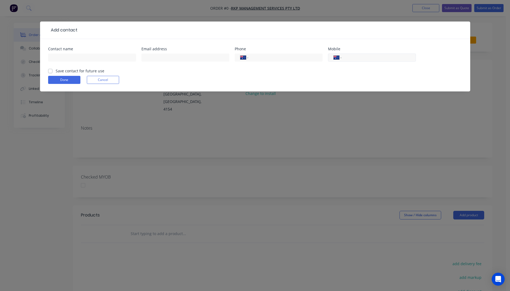
paste input "0418 576 380"
type input "0418 576 380"
paste input "[PERSON_NAME]"
type input "[PERSON_NAME]"
click at [165, 58] on input "text" at bounding box center [185, 57] width 88 height 8
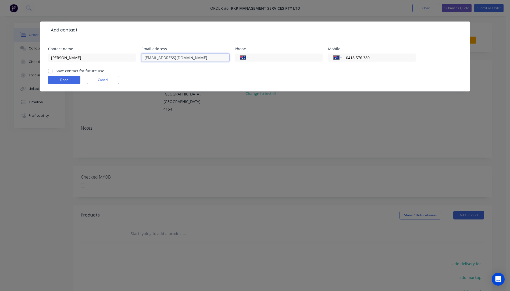
type input "[EMAIL_ADDRESS][DOMAIN_NAME]"
click at [56, 70] on label "Save contact for future use" at bounding box center [80, 71] width 49 height 6
click at [50, 70] on input "Save contact for future use" at bounding box center [50, 70] width 4 height 5
checkbox input "true"
click at [55, 78] on button "Done" at bounding box center [64, 80] width 32 height 8
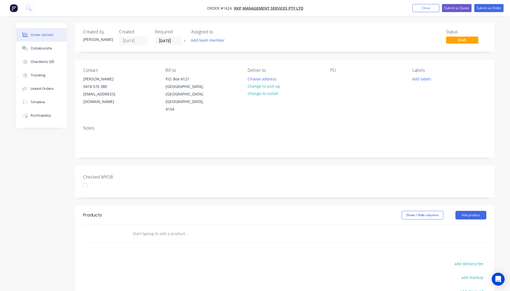
click at [185, 42] on icon at bounding box center [185, 40] width 2 height 3
click at [263, 87] on button "Change to pick up" at bounding box center [264, 86] width 38 height 7
click at [252, 76] on div at bounding box center [252, 79] width 9 height 8
click at [335, 80] on div at bounding box center [334, 79] width 9 height 8
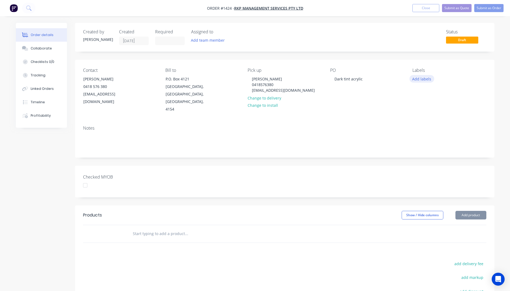
click at [415, 78] on button "Add labels" at bounding box center [421, 78] width 25 height 7
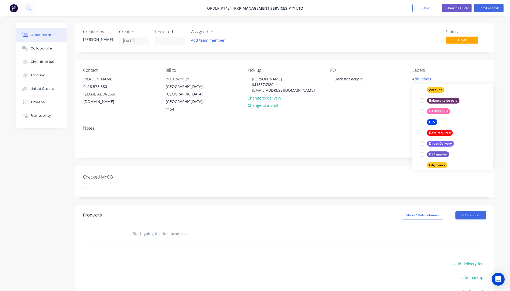
scroll to position [54, 0]
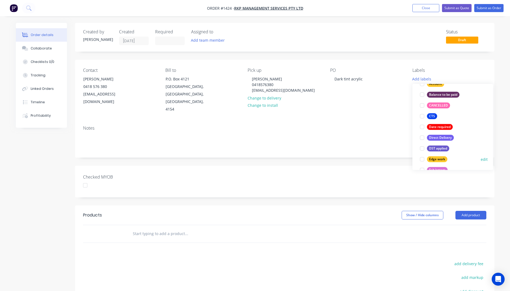
click at [439, 159] on div "Edge work" at bounding box center [437, 159] width 20 height 6
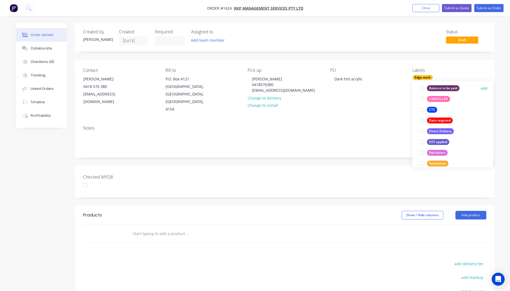
scroll to position [81, 0]
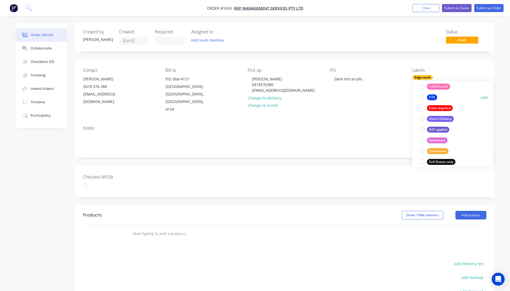
click at [431, 99] on div "CTS" at bounding box center [432, 97] width 10 height 6
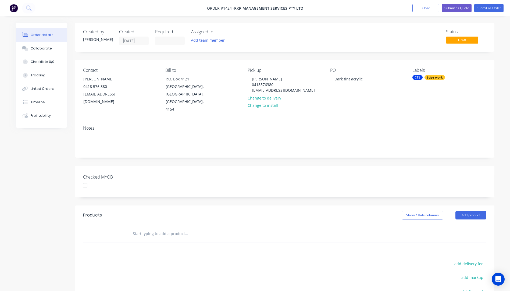
click at [393, 94] on div "PO Dark tint acrylic" at bounding box center [367, 90] width 74 height 45
click at [465, 211] on button "Add product" at bounding box center [470, 215] width 31 height 9
click at [456, 225] on div "Product catalogue" at bounding box center [460, 229] width 41 height 8
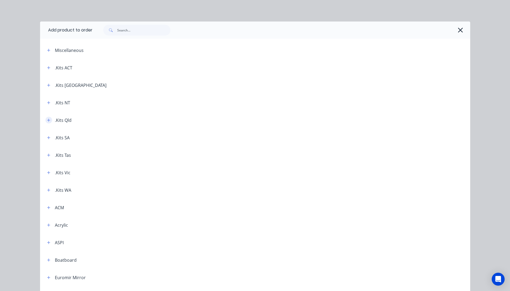
click at [48, 119] on icon "button" at bounding box center [48, 120] width 3 height 4
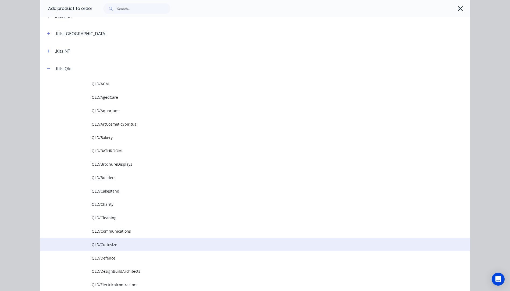
scroll to position [54, 0]
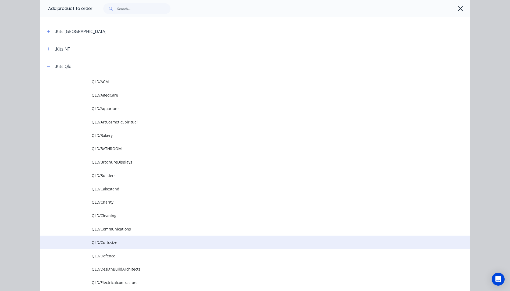
click at [110, 242] on span "QLD/Cuttosize" at bounding box center [243, 242] width 303 height 6
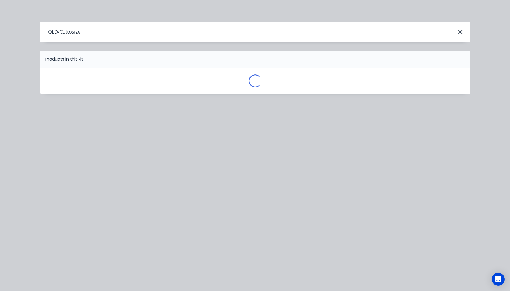
scroll to position [0, 0]
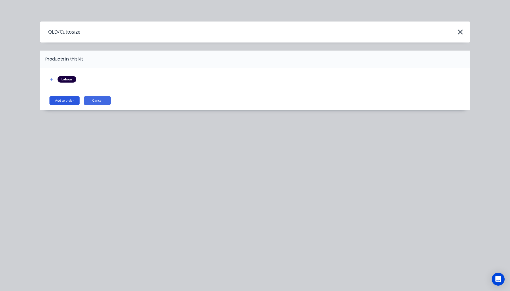
click at [68, 103] on button "Add to order" at bounding box center [64, 100] width 30 height 9
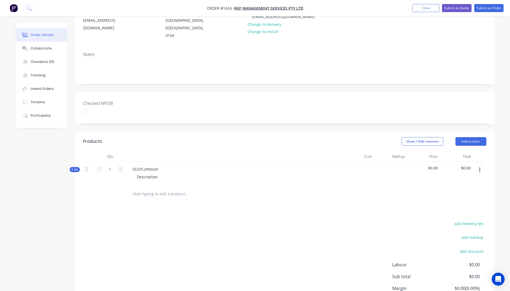
scroll to position [108, 0]
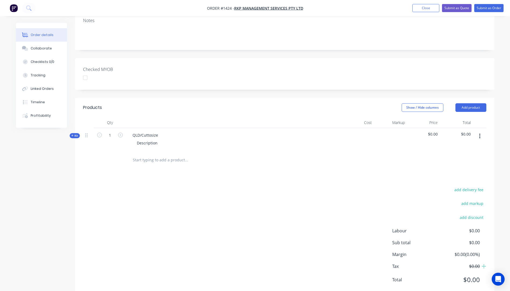
click at [71, 134] on icon at bounding box center [72, 135] width 2 height 3
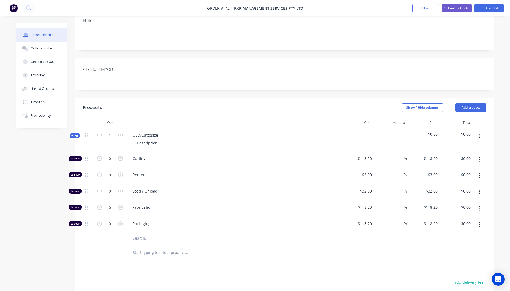
click at [139, 233] on input "text" at bounding box center [187, 238] width 108 height 11
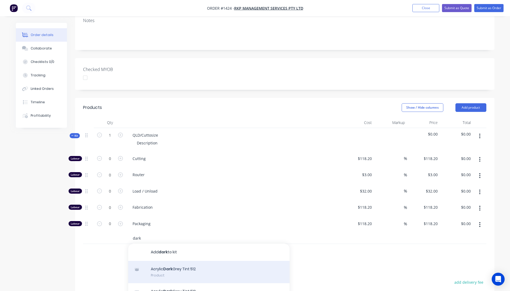
type input "dark"
click at [173, 261] on div "Acrylic Dark Grey Tint 512 Product" at bounding box center [208, 272] width 161 height 23
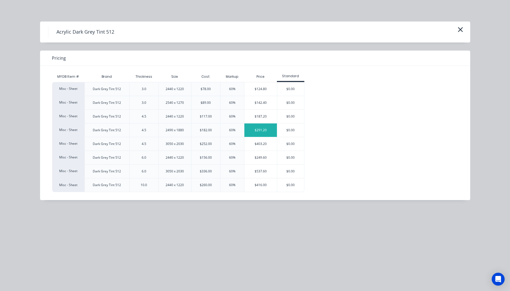
click at [271, 133] on div "$291.20" at bounding box center [260, 129] width 33 height 13
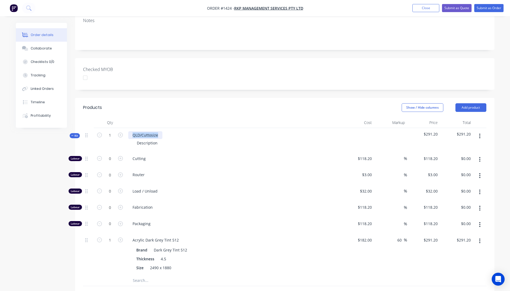
drag, startPoint x: 160, startPoint y: 119, endPoint x: 129, endPoint y: 123, distance: 31.4
click at [129, 131] on div "QLD/Cuttosize" at bounding box center [145, 135] width 34 height 8
drag, startPoint x: 159, startPoint y: 129, endPoint x: 136, endPoint y: 130, distance: 23.1
click at [136, 139] on div "Description" at bounding box center [147, 143] width 29 height 8
click at [145, 139] on div "1 @" at bounding box center [140, 143] width 15 height 8
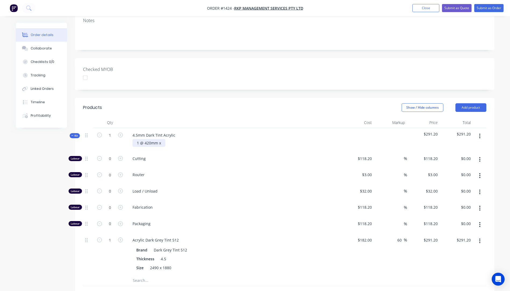
click at [163, 139] on div "1 @ 420mm x" at bounding box center [149, 143] width 33 height 8
click at [207, 139] on div "1 @ 420mm x 2355mm - cut outs as per" at bounding box center [173, 143] width 80 height 8
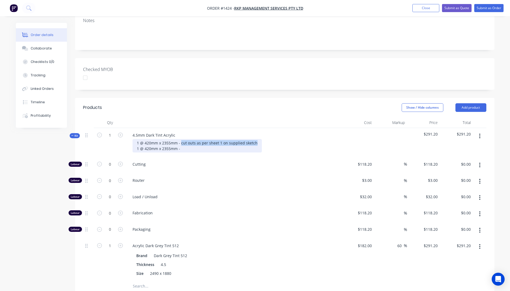
drag, startPoint x: 253, startPoint y: 127, endPoint x: 181, endPoint y: 130, distance: 72.3
click at [181, 139] on div "1 @ 420mm x 2355mm - cut outs as per sheet 1 on supplied sketch 1 @ 420mm x 235…" at bounding box center [197, 145] width 129 height 13
copy div "cut outs as per sheet 1 on supplied sketch"
click at [183, 139] on div "1 @ 420mm x 2355mm - cut outs as per sheet 1 on supplied sketch 1 @ 420mm x 235…" at bounding box center [197, 145] width 129 height 13
drag, startPoint x: 183, startPoint y: 134, endPoint x: 263, endPoint y: 160, distance: 84.0
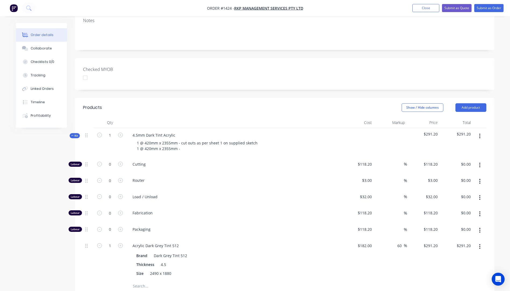
click at [263, 173] on div "Router" at bounding box center [233, 181] width 215 height 16
click at [182, 139] on div "1 @ 420mm x 2355mm - cut outs as per sheet 1 on supplied sketch 1 @ 420mm x 235…" at bounding box center [197, 145] width 129 height 13
click at [219, 139] on div "1 @ 420mm x 2355mm - cut outs as per sheet 1 on supplied sketch 1 @ 420mm x 235…" at bounding box center [197, 145] width 129 height 13
click at [220, 177] on span "Router" at bounding box center [236, 180] width 206 height 6
click at [258, 139] on div "1 @ 420mm x 2355mm - cut outs as per sheet 1 on supplied sketch 1 @ 420mm x 235…" at bounding box center [197, 145] width 129 height 13
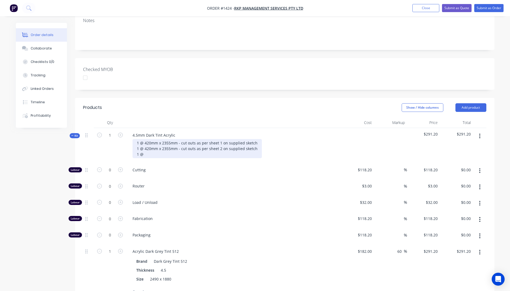
click at [147, 139] on div "1 @ 420mm x 2355mm - cut outs as per sheet 1 on supplied sketch 1 @ 420mm x 235…" at bounding box center [197, 148] width 129 height 19
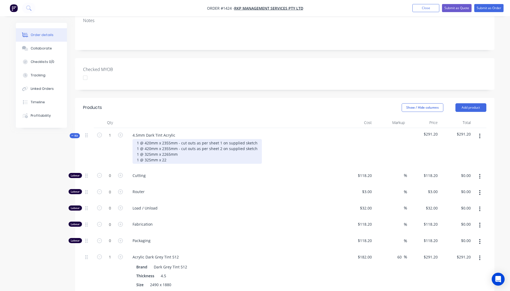
click at [170, 145] on div "1 @ 420mm x 2355mm - cut outs as per sheet 1 on supplied sketch 1 @ 420mm x 235…" at bounding box center [197, 151] width 129 height 25
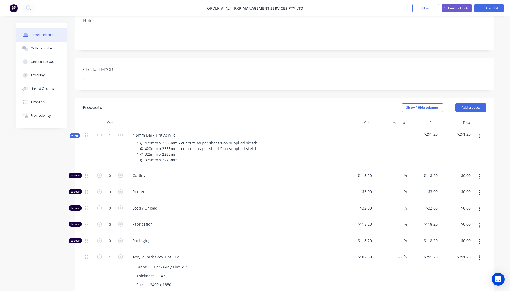
click at [178, 173] on span "Cutting" at bounding box center [236, 176] width 206 height 6
click at [121, 173] on icon "button" at bounding box center [120, 175] width 5 height 5
type input "1"
type input "$118.20"
click at [121, 173] on icon "button" at bounding box center [120, 175] width 5 height 5
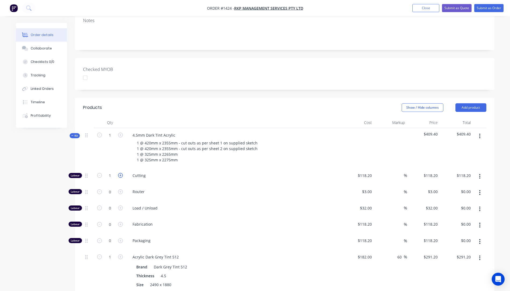
type input "2"
type input "$236.40"
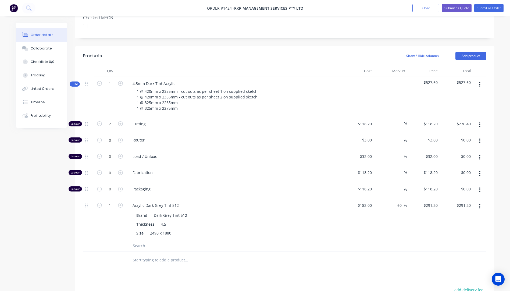
scroll to position [161, 0]
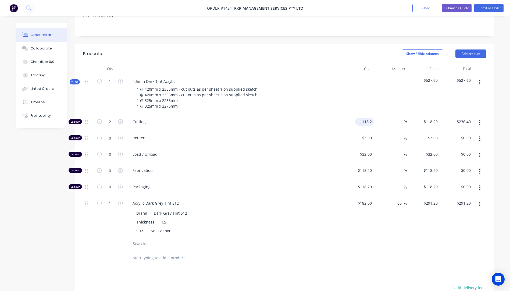
click at [365, 118] on input "118.2" at bounding box center [365, 122] width 17 height 8
type input "$10.00"
type input "$20.00"
click at [336, 151] on span "Load / Unload" at bounding box center [236, 154] width 206 height 6
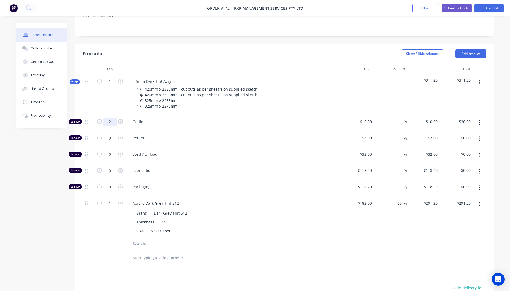
click at [113, 118] on input "2" at bounding box center [110, 122] width 14 height 8
type input "0.6"
type input "$6.00"
click at [105, 95] on div "1" at bounding box center [110, 94] width 32 height 40
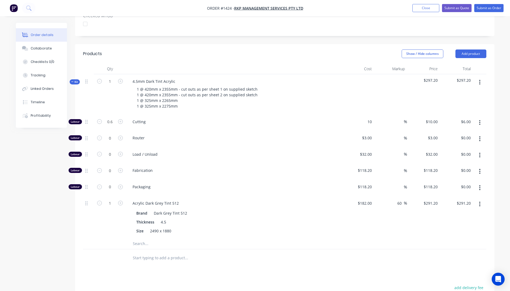
click at [362, 115] on div "10 $10.00" at bounding box center [357, 123] width 33 height 16
click at [364, 115] on div "10 $10.00" at bounding box center [357, 123] width 33 height 16
type input "$118.20"
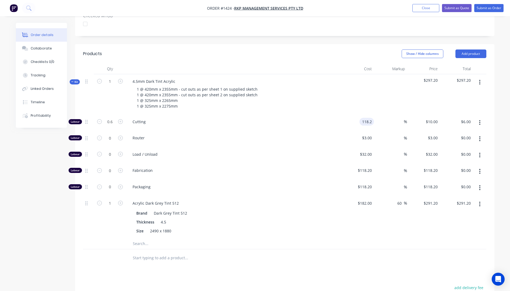
type input "$70.92"
click at [325, 135] on span "Router" at bounding box center [236, 138] width 206 height 6
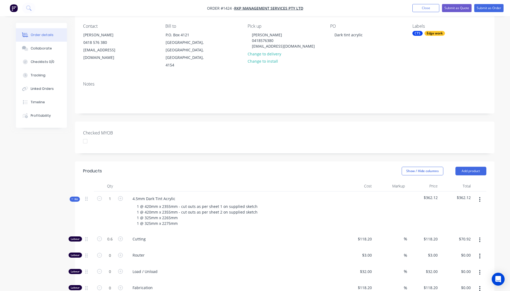
scroll to position [71, 0]
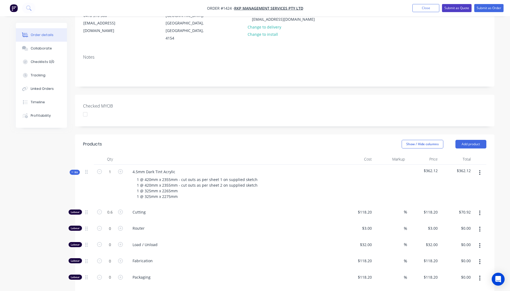
click at [452, 7] on button "Submit as Quote" at bounding box center [457, 8] width 30 height 8
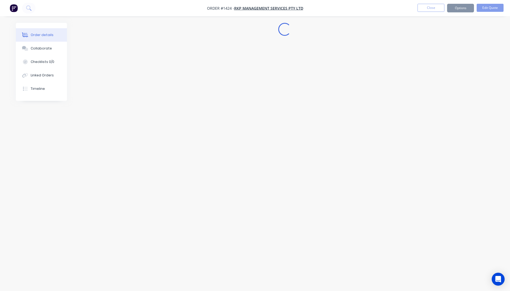
scroll to position [0, 0]
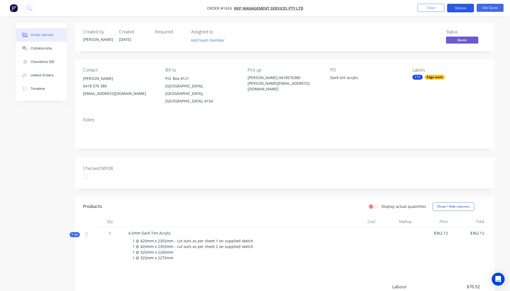
click at [462, 8] on button "Options" at bounding box center [460, 8] width 27 height 9
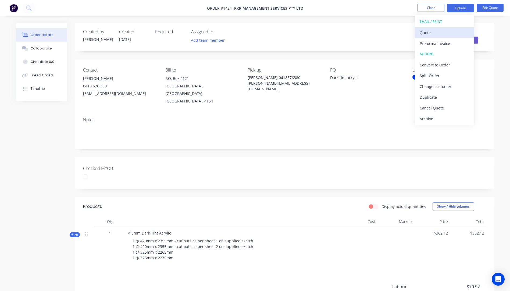
click at [427, 33] on div "Quote" at bounding box center [444, 33] width 49 height 8
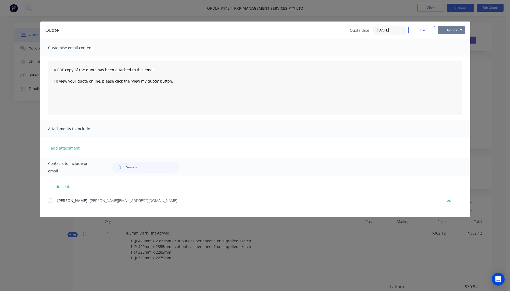
click at [452, 30] on button "Options" at bounding box center [451, 30] width 27 height 8
click at [450, 41] on button "Preview" at bounding box center [455, 39] width 34 height 9
click at [51, 201] on div at bounding box center [50, 200] width 11 height 11
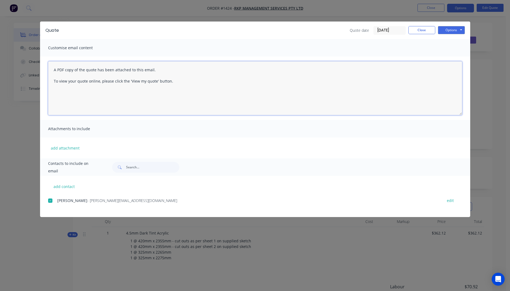
paste textarea "Hi, Please contact us if you have any questions. Regards, [PERSON_NAME] [EMAIL_…"
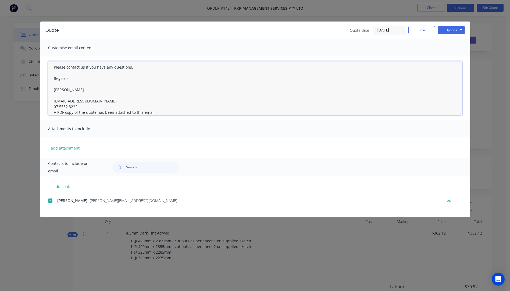
click at [82, 109] on textarea "Hi, Please contact us if you have any questions. Regards, [PERSON_NAME] [EMAIL_…" at bounding box center [255, 88] width 414 height 54
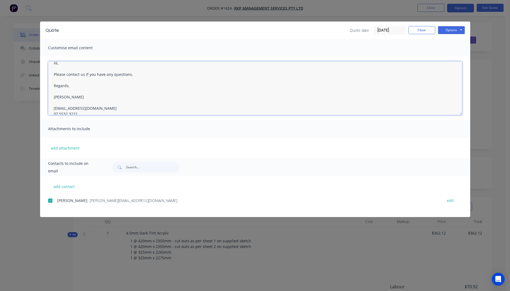
scroll to position [0, 0]
click at [61, 71] on textarea "Hi, Please contact us if you have any questions. Regards, [PERSON_NAME] [EMAIL_…" at bounding box center [255, 88] width 414 height 54
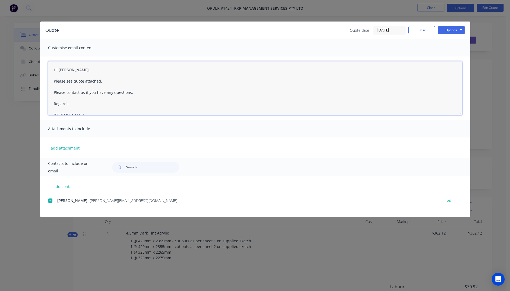
click at [107, 81] on textarea "Hi [PERSON_NAME], Please see quote attached. Please contact us if you have any …" at bounding box center [255, 88] width 414 height 54
type textarea "Hi [PERSON_NAME], Please see quote attached. Allow 2-3 business days from date …"
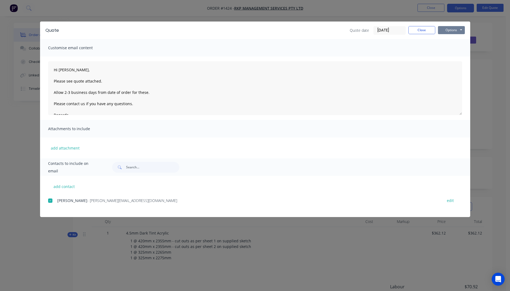
click at [444, 32] on button "Options" at bounding box center [451, 30] width 27 height 8
click at [452, 59] on button "Email" at bounding box center [455, 57] width 34 height 9
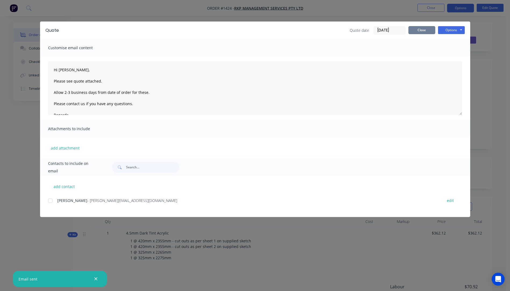
click at [421, 32] on button "Close" at bounding box center [421, 30] width 27 height 8
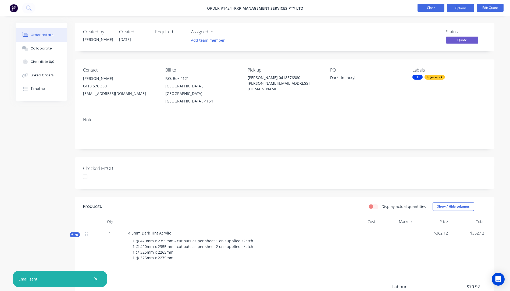
click at [429, 11] on button "Close" at bounding box center [430, 8] width 27 height 8
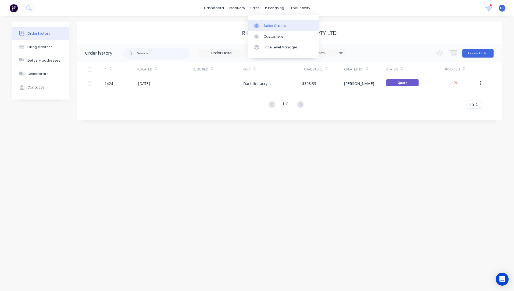
click at [274, 27] on div "Sales Orders" at bounding box center [275, 25] width 22 height 5
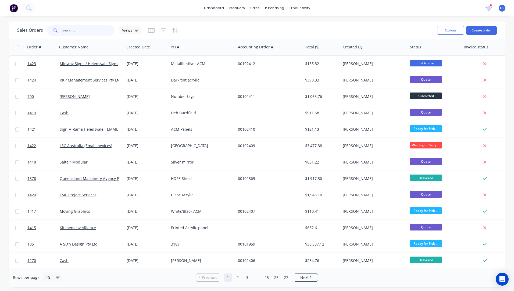
click at [78, 30] on input "text" at bounding box center [88, 30] width 52 height 11
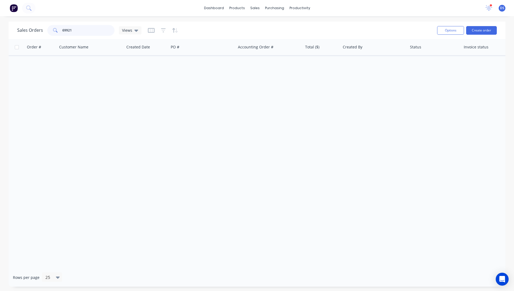
drag, startPoint x: 80, startPoint y: 32, endPoint x: 54, endPoint y: 31, distance: 25.8
click at [54, 31] on div "69921" at bounding box center [80, 30] width 67 height 11
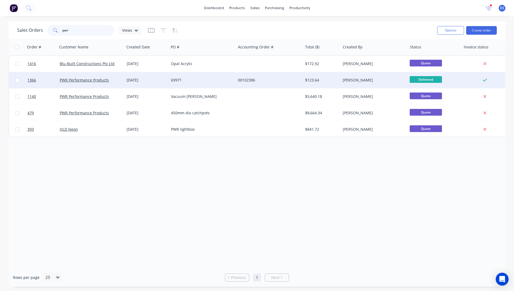
type input "pwr"
click at [178, 81] on div "69971" at bounding box center [201, 79] width 60 height 5
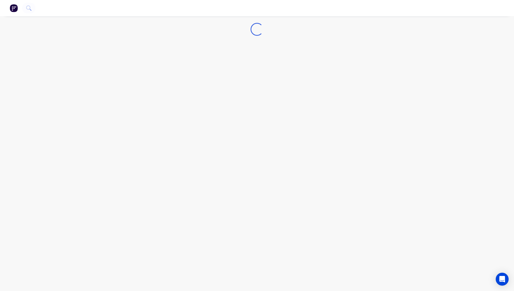
click at [178, 81] on div "Loading..." at bounding box center [257, 145] width 514 height 291
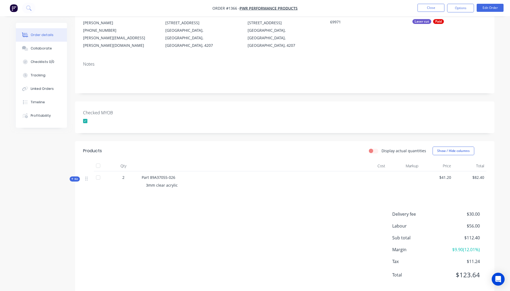
scroll to position [58, 0]
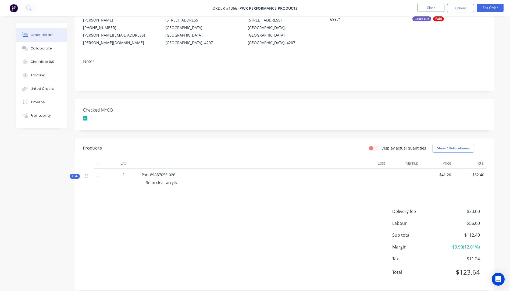
click at [73, 175] on icon at bounding box center [72, 176] width 2 height 2
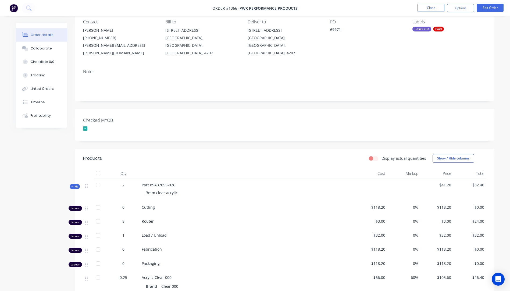
scroll to position [0, 0]
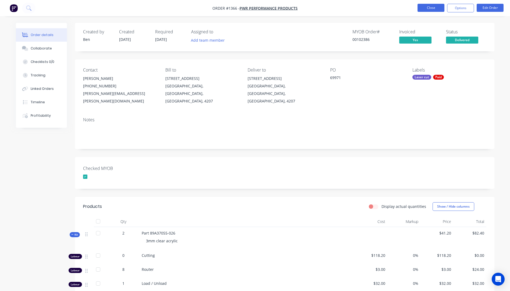
click at [432, 9] on button "Close" at bounding box center [430, 8] width 27 height 8
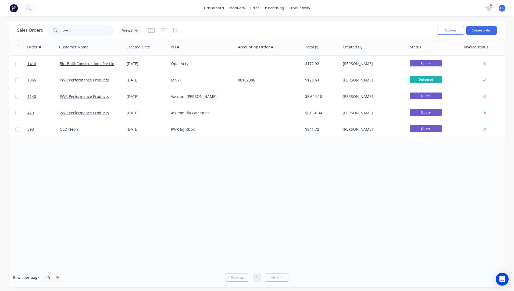
drag, startPoint x: 77, startPoint y: 31, endPoint x: 59, endPoint y: 30, distance: 18.6
click at [59, 30] on div "pwr" at bounding box center [80, 30] width 67 height 11
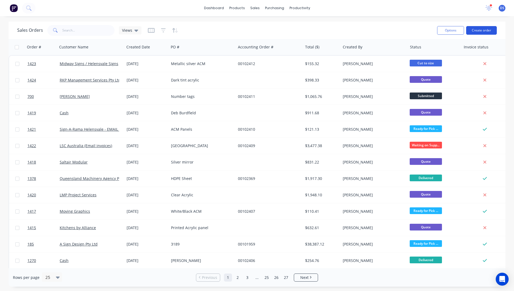
click at [484, 31] on button "Create order" at bounding box center [481, 30] width 31 height 9
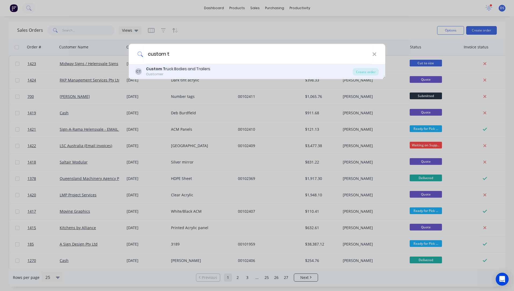
type input "custom t"
click at [171, 69] on div "Custom T ruck Bodies and Trailers" at bounding box center [178, 69] width 64 height 6
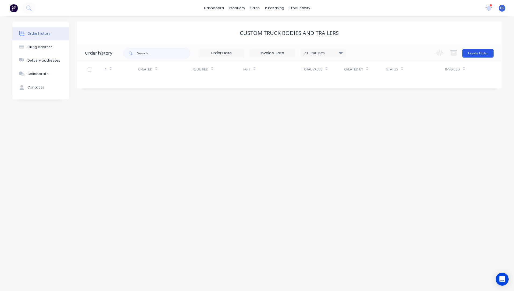
click at [478, 53] on button "Create Order" at bounding box center [477, 53] width 31 height 9
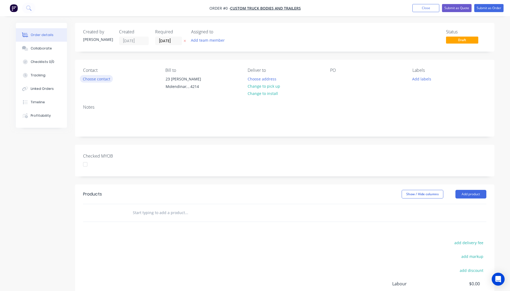
click at [99, 78] on button "Choose contact" at bounding box center [96, 78] width 33 height 7
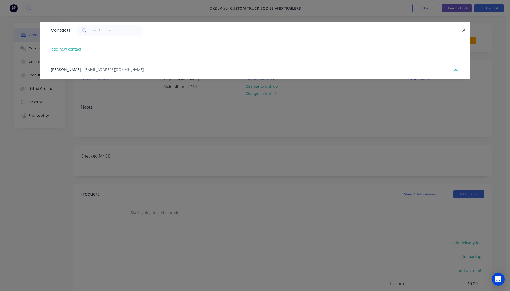
click at [82, 67] on span "- [EMAIL_ADDRESS][DOMAIN_NAME] -" at bounding box center [114, 69] width 64 height 5
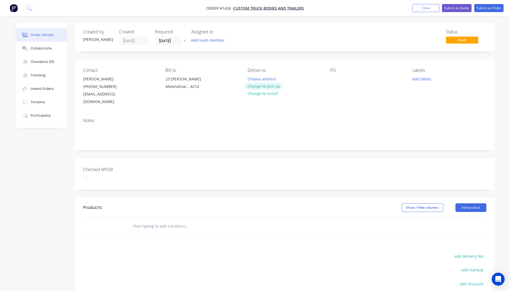
click at [261, 88] on button "Change to pick up" at bounding box center [264, 86] width 38 height 7
click at [333, 78] on div at bounding box center [334, 79] width 9 height 8
click at [185, 41] on icon at bounding box center [185, 40] width 2 height 3
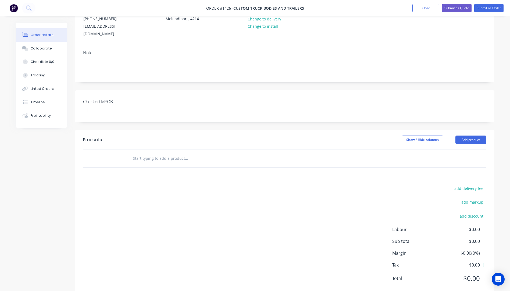
scroll to position [74, 0]
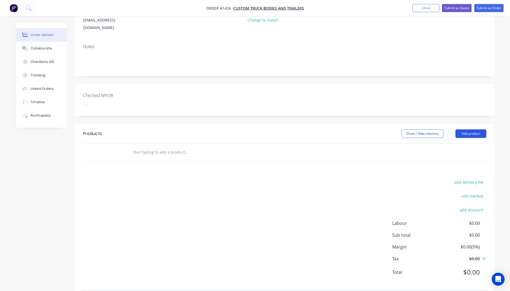
click at [470, 129] on button "Add product" at bounding box center [470, 133] width 31 height 9
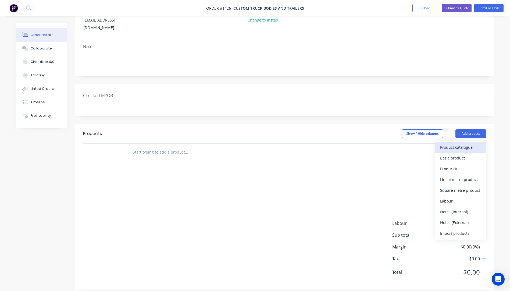
click at [449, 143] on div "Product catalogue" at bounding box center [460, 147] width 41 height 8
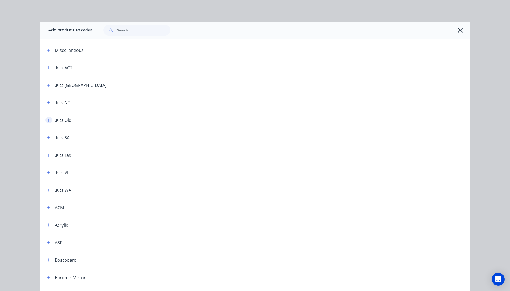
click at [45, 121] on button "button" at bounding box center [48, 120] width 7 height 7
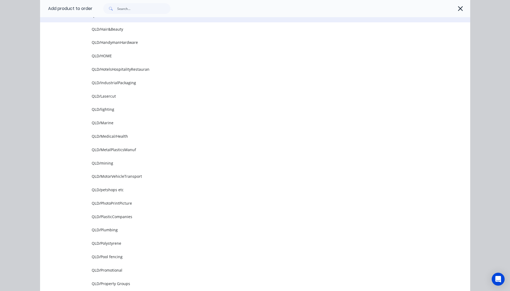
scroll to position [457, 0]
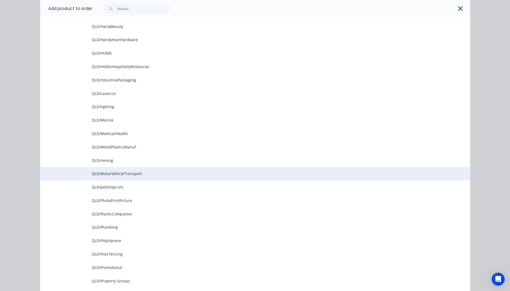
click at [131, 175] on span "QLD/MotorVehicleTransport" at bounding box center [243, 174] width 303 height 6
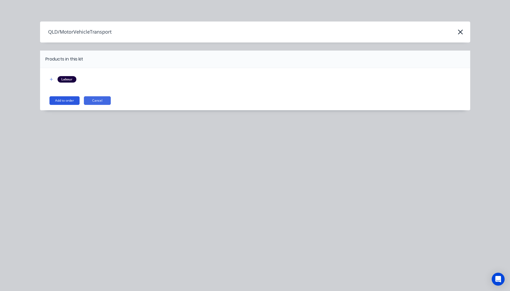
click at [64, 100] on button "Add to order" at bounding box center [64, 100] width 30 height 9
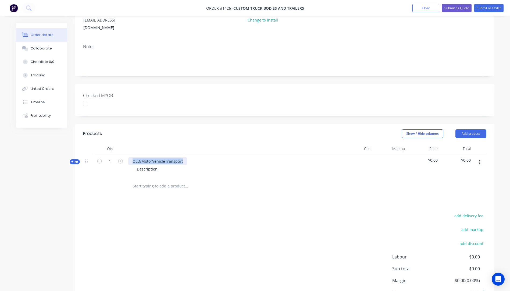
drag, startPoint x: 186, startPoint y: 152, endPoint x: 131, endPoint y: 150, distance: 54.4
click at [131, 157] on div "QLD/MotorVehicleTransport" at bounding box center [157, 161] width 59 height 8
drag, startPoint x: 188, startPoint y: 161, endPoint x: 164, endPoint y: 162, distance: 23.9
click at [164, 165] on div "50mm x 240mmDescription" at bounding box center [162, 169] width 58 height 8
click at [160, 212] on div "add delivery fee add markup add discount Labour $0.00 Sub total $0.00 Margin $0…" at bounding box center [284, 264] width 403 height 104
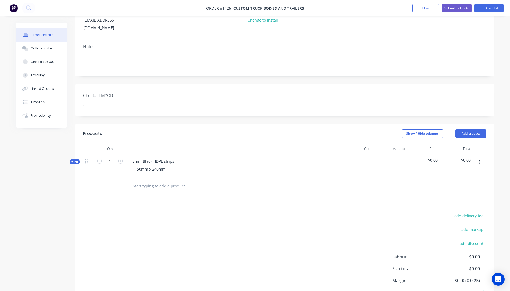
click at [72, 160] on icon at bounding box center [72, 161] width 2 height 2
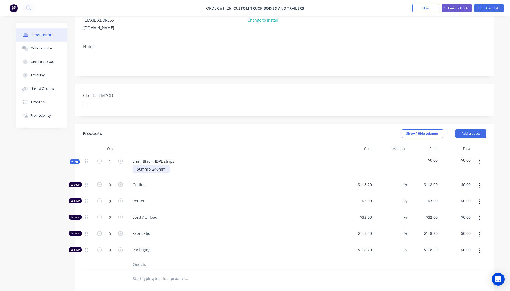
click at [158, 165] on div "50mm x 240mm" at bounding box center [151, 169] width 37 height 8
click at [215, 200] on div "Router" at bounding box center [233, 202] width 215 height 16
click at [122, 182] on icon "button" at bounding box center [120, 184] width 5 height 5
type input "1"
type input "$118.20"
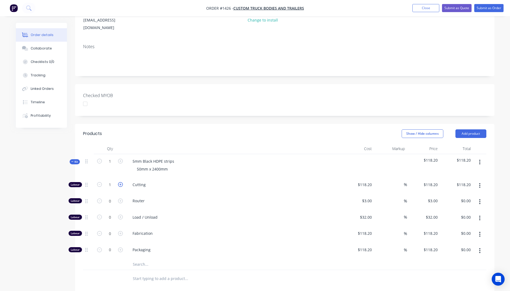
click at [122, 182] on icon "button" at bounding box center [120, 184] width 5 height 5
type input "2"
type input "$236.40"
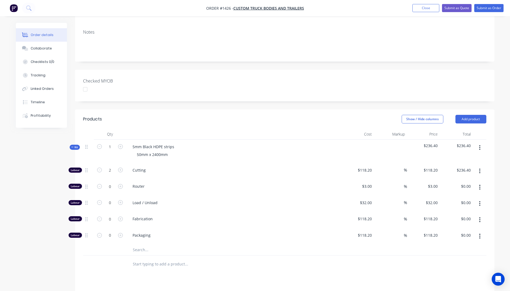
scroll to position [101, 0]
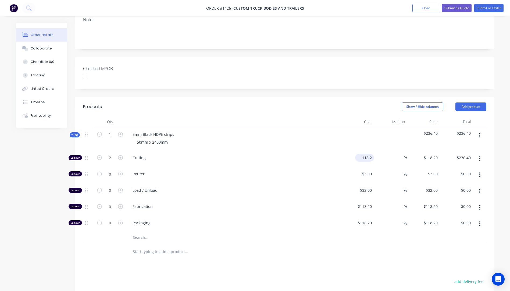
click at [362, 154] on input "118.2" at bounding box center [365, 158] width 17 height 8
type input "$10.00"
type input "$20.00"
click at [283, 183] on div "Load / Unload" at bounding box center [233, 191] width 215 height 16
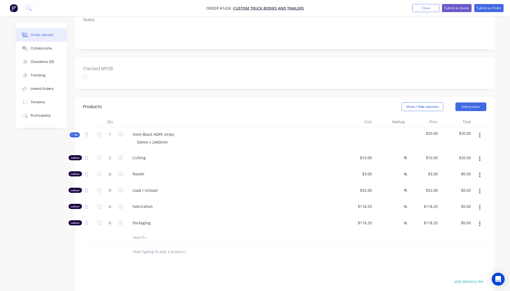
click at [138, 232] on input "text" at bounding box center [187, 237] width 108 height 11
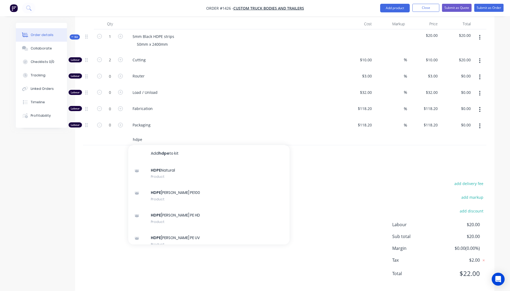
scroll to position [200, 0]
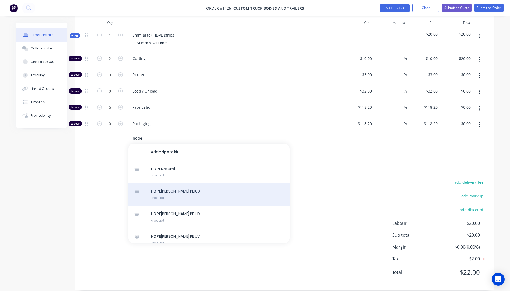
type input "hdpe"
click at [189, 192] on div "HDPE [PERSON_NAME] PE100 Product" at bounding box center [208, 194] width 161 height 23
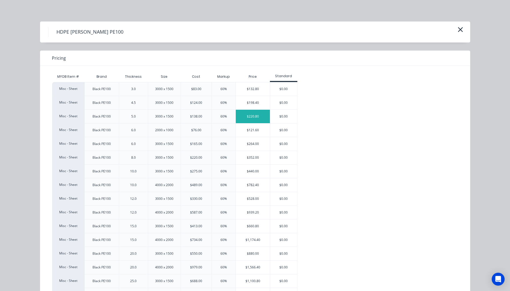
click at [255, 116] on div "$220.80" at bounding box center [253, 116] width 34 height 13
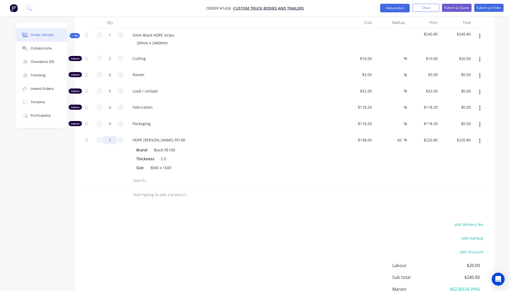
click at [112, 136] on input "1" at bounding box center [110, 140] width 14 height 8
type input "0.1"
type input "$22.08"
click at [91, 161] on div at bounding box center [88, 154] width 11 height 42
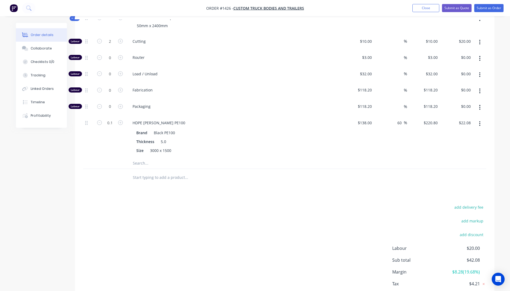
scroll to position [162, 0]
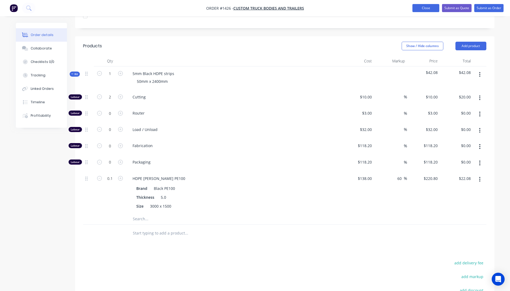
click at [425, 10] on button "Close" at bounding box center [425, 8] width 27 height 8
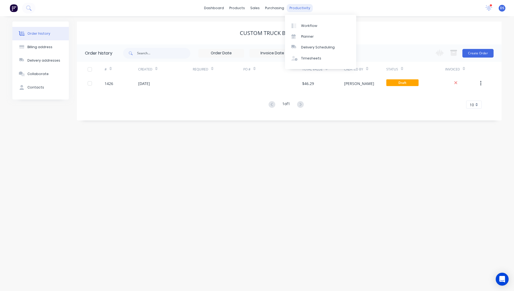
click at [301, 9] on div "productivity" at bounding box center [300, 8] width 26 height 8
click at [304, 28] on div "Workflow" at bounding box center [309, 25] width 16 height 5
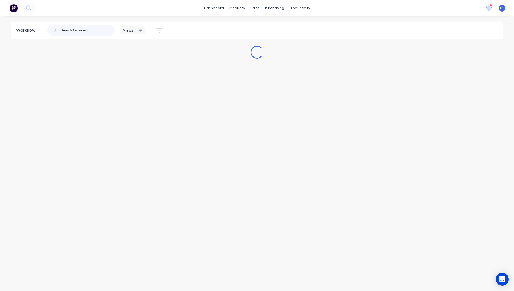
click at [89, 31] on input "text" at bounding box center [87, 30] width 53 height 11
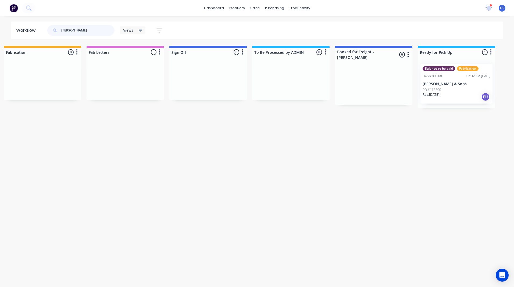
scroll to position [0, 702]
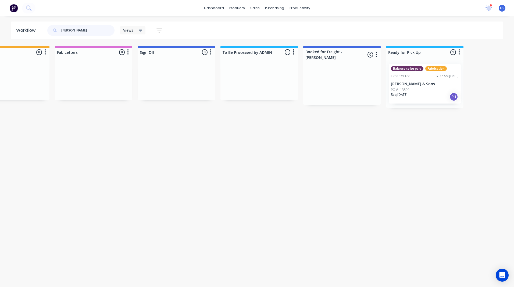
type input "[PERSON_NAME]"
click at [420, 87] on div "Balance to be paid Fabrication Order #1168 07:32 AM [DATE] [PERSON_NAME] & Sons…" at bounding box center [425, 84] width 72 height 40
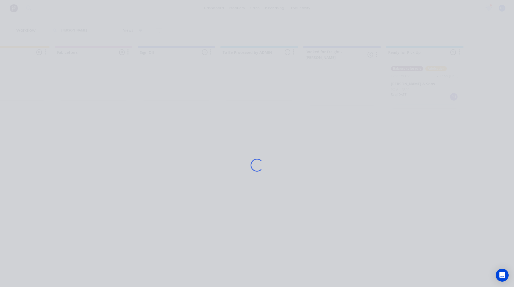
click at [420, 87] on div "Loading..." at bounding box center [257, 165] width 430 height 287
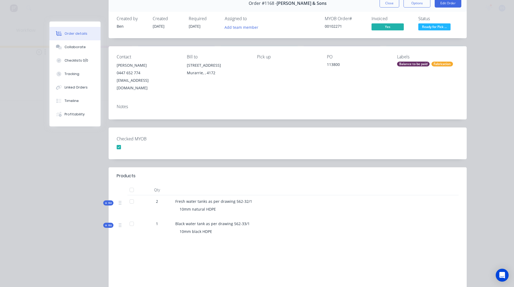
scroll to position [0, 0]
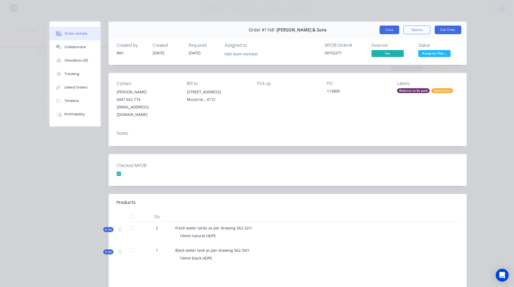
click at [388, 30] on button "Close" at bounding box center [390, 30] width 20 height 9
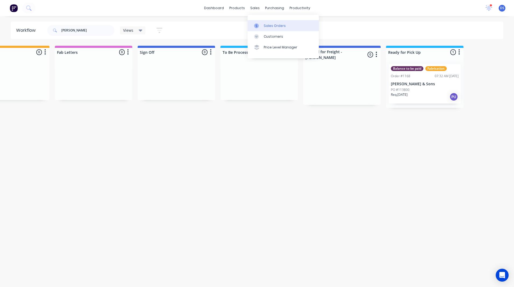
click at [273, 24] on div "Sales Orders" at bounding box center [275, 25] width 22 height 5
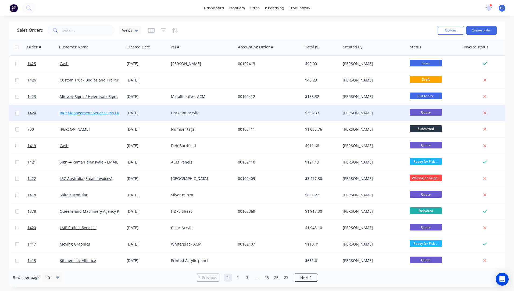
click at [93, 114] on link "RKP Management Services Pty Ltd" at bounding box center [90, 112] width 61 height 5
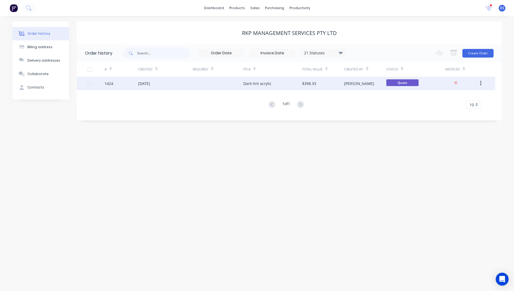
click at [173, 84] on div "[DATE]" at bounding box center [165, 83] width 55 height 13
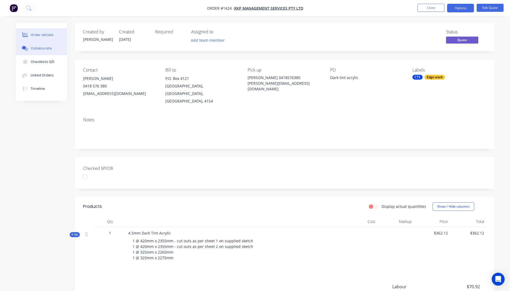
click at [40, 47] on div "Collaborate" at bounding box center [41, 48] width 21 height 5
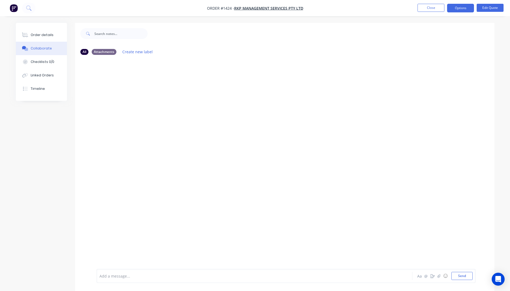
drag, startPoint x: 438, startPoint y: 277, endPoint x: 315, endPoint y: 208, distance: 141.4
click at [313, 207] on div at bounding box center [284, 164] width 419 height 210
click at [438, 277] on icon "button" at bounding box center [438, 275] width 3 height 3
click at [459, 276] on button "Send" at bounding box center [461, 276] width 21 height 8
click at [430, 8] on button "Close" at bounding box center [430, 8] width 27 height 8
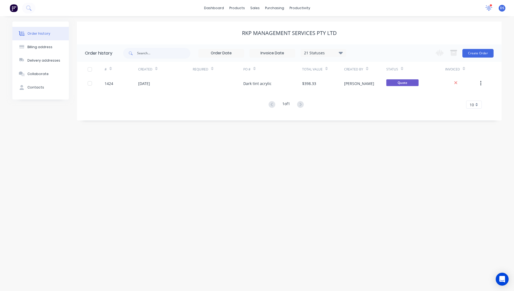
click at [488, 7] on icon at bounding box center [488, 7] width 5 height 5
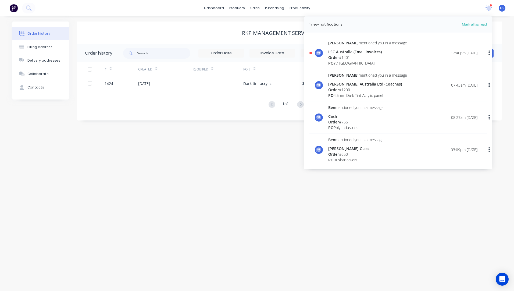
click at [349, 61] on div "PO YD [GEOGRAPHIC_DATA]" at bounding box center [367, 63] width 79 height 6
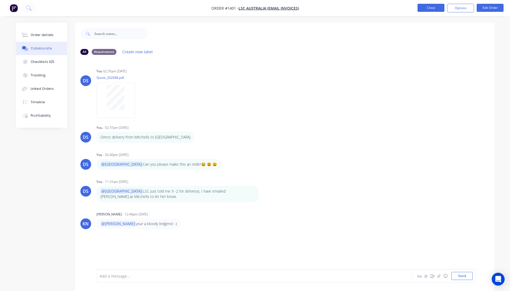
click at [427, 9] on button "Close" at bounding box center [430, 8] width 27 height 8
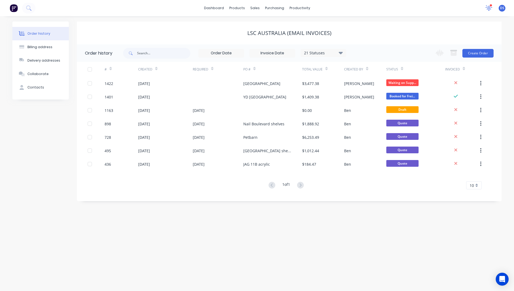
click at [491, 7] on icon at bounding box center [489, 8] width 8 height 6
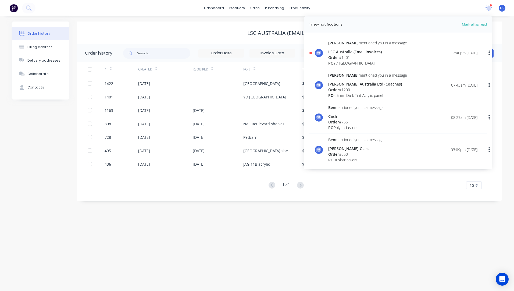
click at [346, 83] on div "[PERSON_NAME] Australia Ltd (Coaches)" at bounding box center [367, 84] width 79 height 6
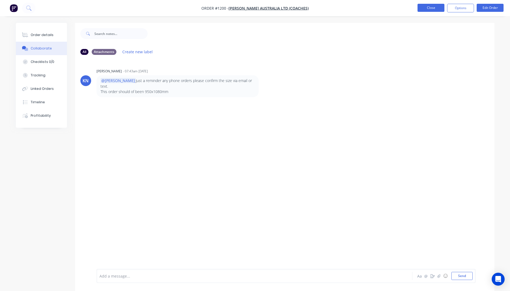
click at [426, 8] on button "Close" at bounding box center [430, 8] width 27 height 8
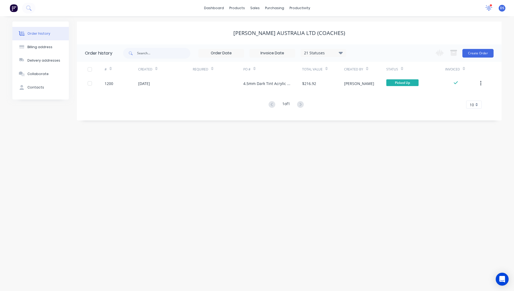
click at [492, 8] on icon at bounding box center [489, 8] width 8 height 6
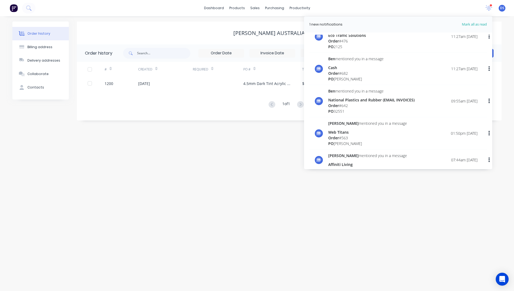
scroll to position [303, 0]
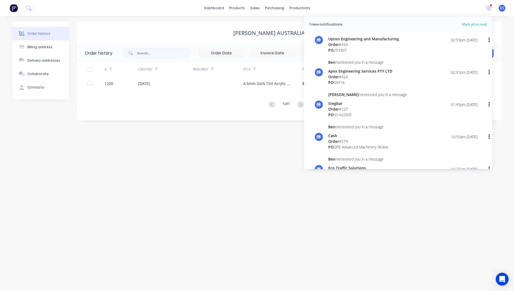
click at [477, 27] on span "Mark all as read" at bounding box center [464, 24] width 44 height 5
click at [473, 24] on span "Mark all as read" at bounding box center [464, 24] width 44 height 5
click at [469, 26] on span "Mark all as read" at bounding box center [464, 24] width 44 height 5
drag, startPoint x: 469, startPoint y: 26, endPoint x: 471, endPoint y: 23, distance: 3.7
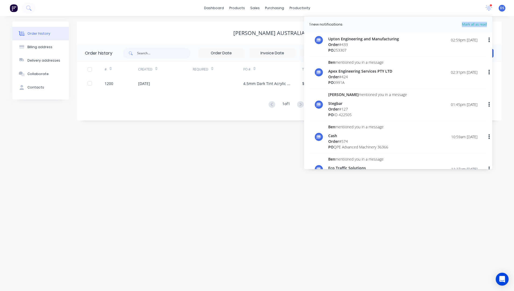
click at [471, 23] on span "Mark all as read" at bounding box center [464, 24] width 44 height 5
click at [262, 205] on div "Order history Billing address Delivery addresses Collaborate Contacts [PERSON_N…" at bounding box center [257, 153] width 514 height 275
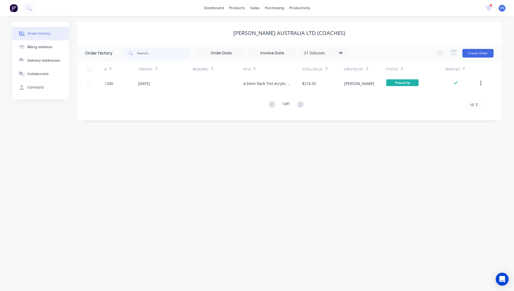
click at [38, 36] on button "Order history" at bounding box center [40, 33] width 56 height 13
click at [273, 26] on div "Sales Orders" at bounding box center [275, 25] width 22 height 5
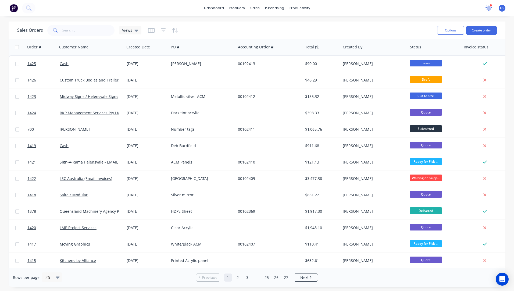
click at [489, 8] on icon at bounding box center [488, 7] width 5 height 5
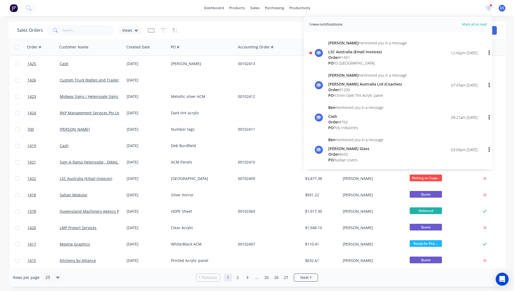
click at [488, 53] on icon "button" at bounding box center [488, 53] width 1 height 6
click at [446, 67] on div "Mark as read" at bounding box center [461, 67] width 41 height 8
click at [485, 83] on button "button" at bounding box center [489, 85] width 13 height 10
click at [454, 98] on div "Mark as read" at bounding box center [461, 99] width 41 height 8
click at [488, 118] on icon "button" at bounding box center [488, 118] width 1 height 6
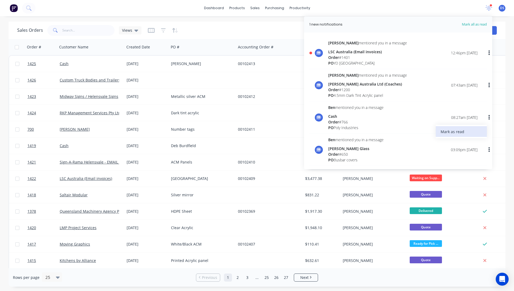
click at [455, 134] on div "Mark as read" at bounding box center [461, 132] width 41 height 8
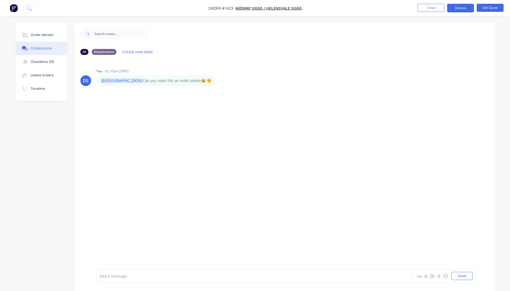
click at [411, 96] on div "DS You - 02:37pm 08/09/25 @Kimberley Can you make this an order please😄 🙂 Label…" at bounding box center [284, 164] width 419 height 210
click at [429, 7] on button "Close" at bounding box center [430, 8] width 27 height 8
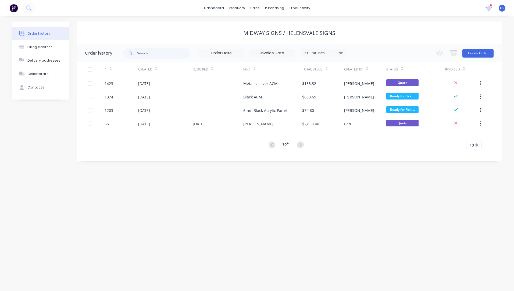
click at [119, 217] on div "Order history Billing address Delivery addresses Collaborate Contacts Midway Si…" at bounding box center [257, 153] width 514 height 275
click at [273, 30] on link "Sales Orders" at bounding box center [283, 25] width 71 height 11
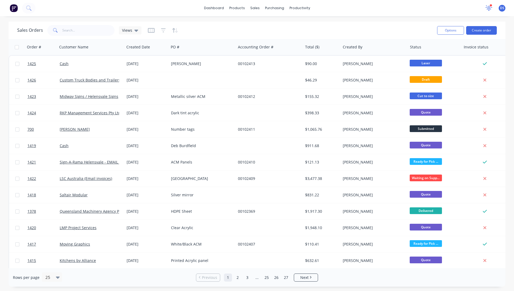
click at [491, 7] on icon at bounding box center [488, 8] width 7 height 6
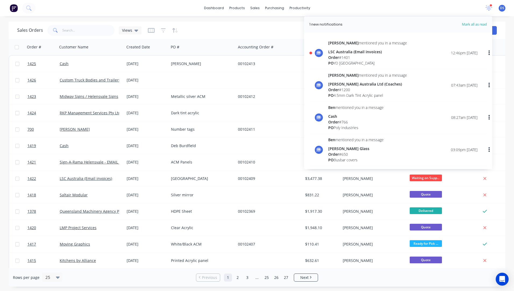
click at [311, 55] on div at bounding box center [315, 53] width 13 height 8
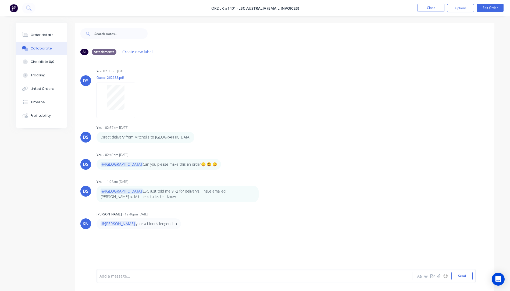
click at [86, 225] on div "KN" at bounding box center [86, 223] width 6 height 6
click at [435, 10] on button "Close" at bounding box center [430, 8] width 27 height 8
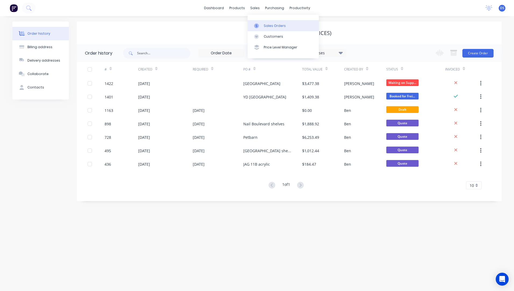
click at [264, 27] on div "Sales Orders" at bounding box center [275, 25] width 22 height 5
